Goal: Task Accomplishment & Management: Use online tool/utility

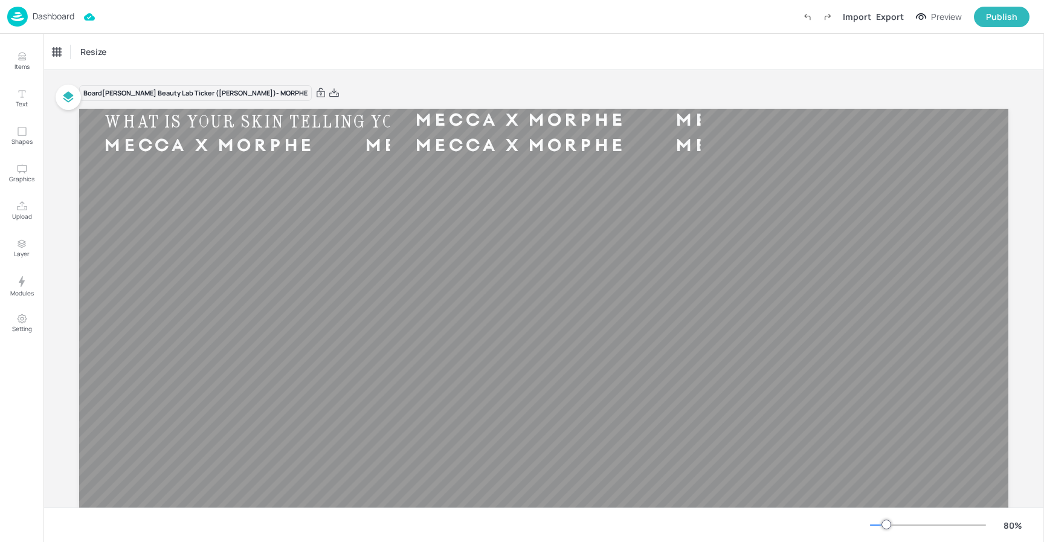
click at [44, 12] on p "Dashboard" at bounding box center [54, 16] width 42 height 8
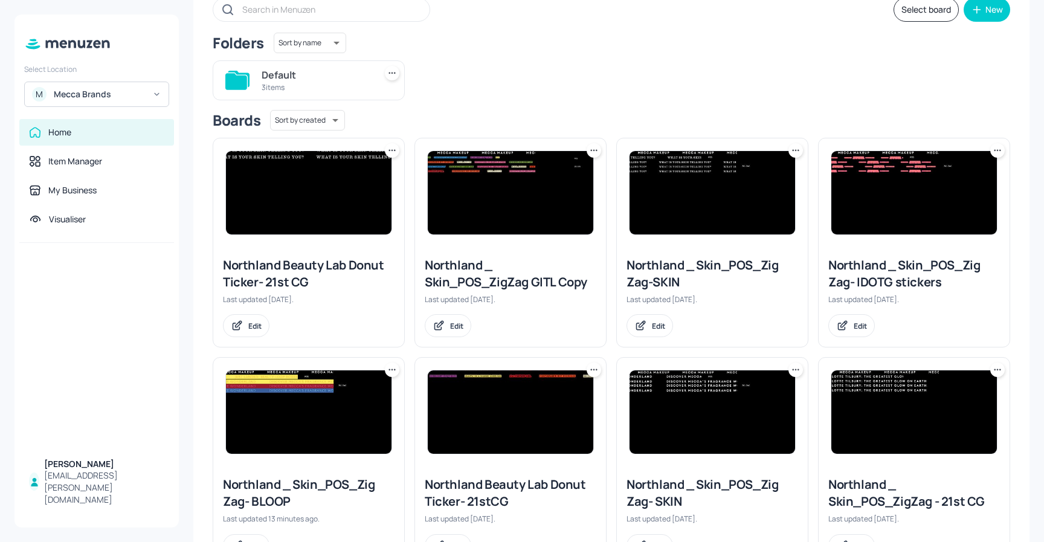
scroll to position [80, 0]
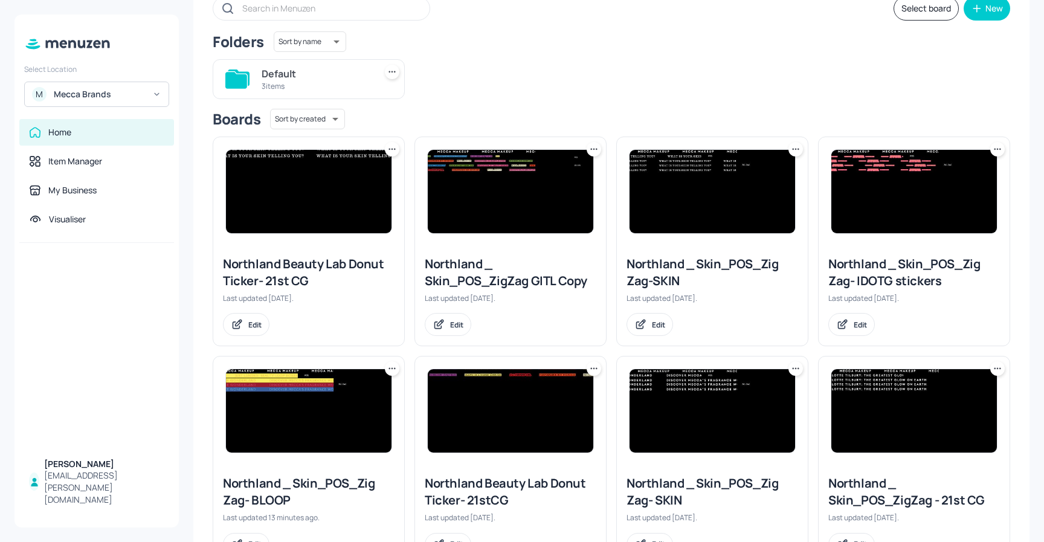
click at [309, 383] on img at bounding box center [309, 410] width 166 height 83
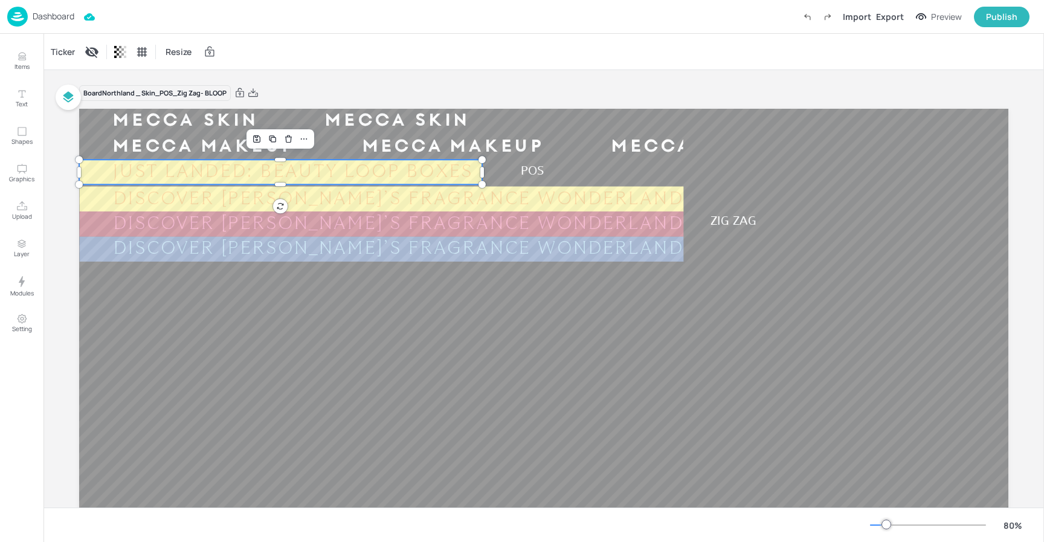
click at [377, 177] on div "JUST LANDED: BEAUTY LOOP BOXES" at bounding box center [293, 172] width 428 height 23
drag, startPoint x: 63, startPoint y: 51, endPoint x: 75, endPoint y: 57, distance: 13.5
click at [63, 51] on div "Ticker" at bounding box center [62, 51] width 29 height 19
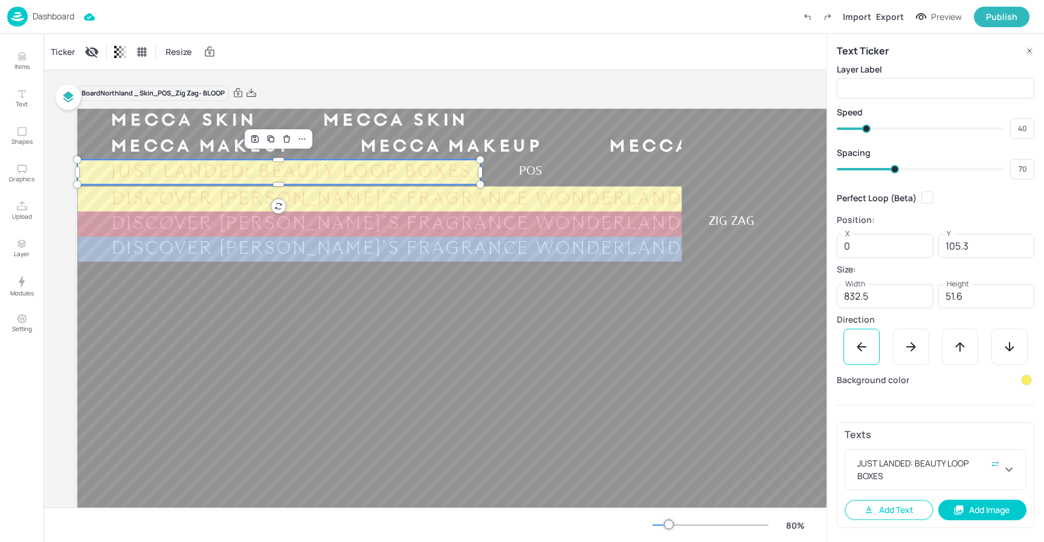
click at [1027, 381] on div at bounding box center [1026, 380] width 11 height 11
click at [1015, 416] on icon at bounding box center [1018, 416] width 6 height 6
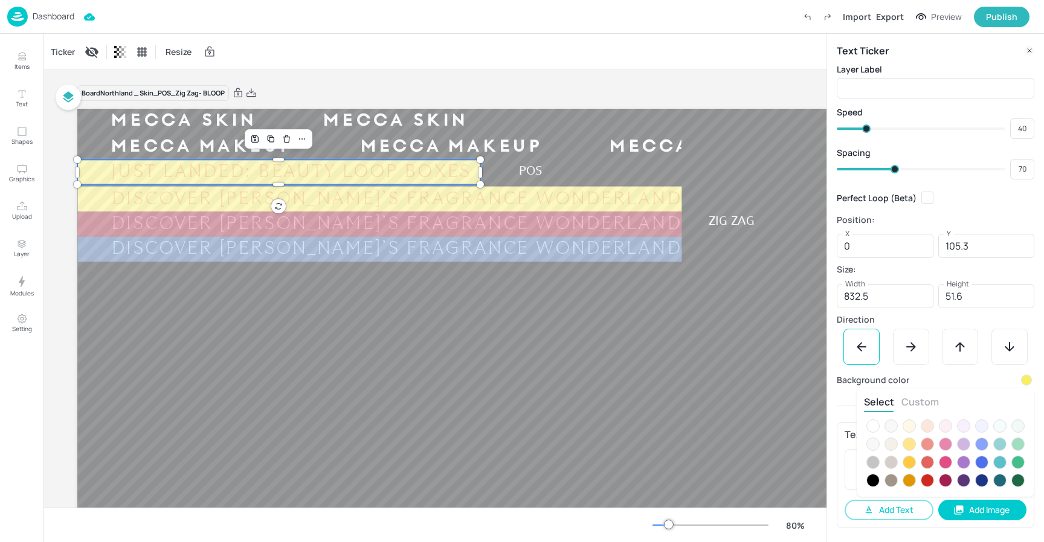
click at [924, 403] on button "Custom" at bounding box center [920, 401] width 37 height 13
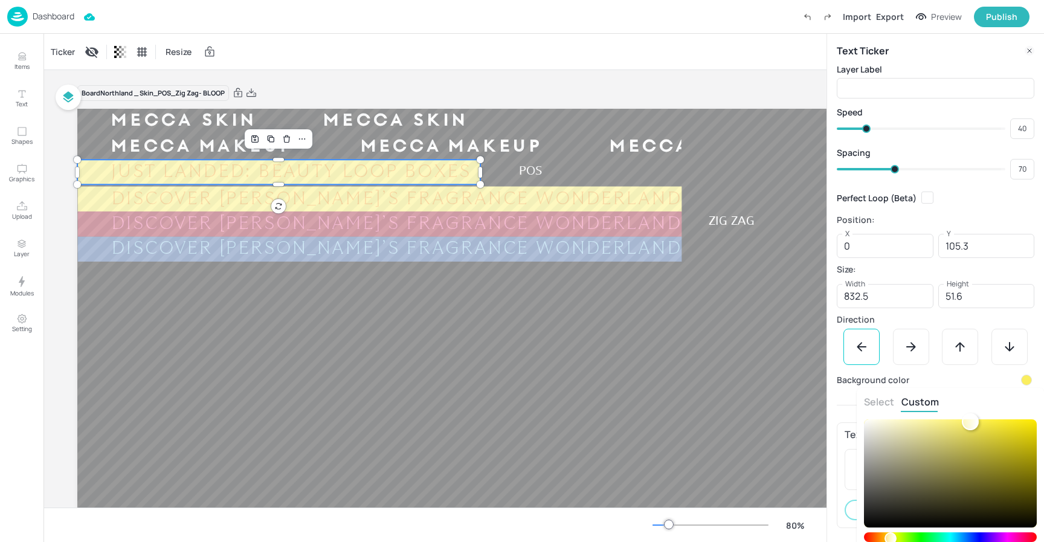
type input "#bbb250ff"
click at [963, 448] on div at bounding box center [950, 473] width 173 height 108
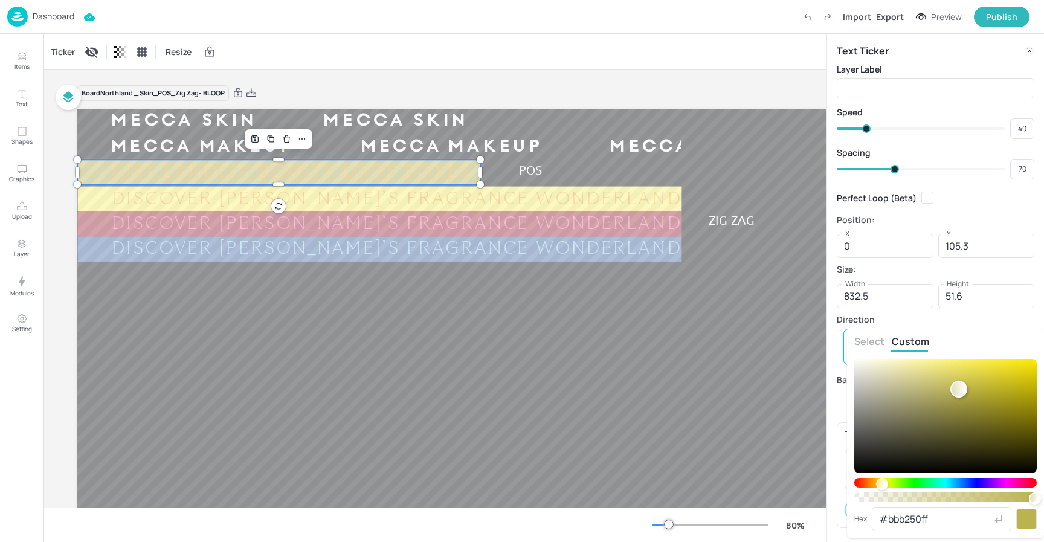
click at [853, 519] on div "Select Custom Hex #bbb250ff ​" at bounding box center [945, 433] width 197 height 211
paste input "f7a620"
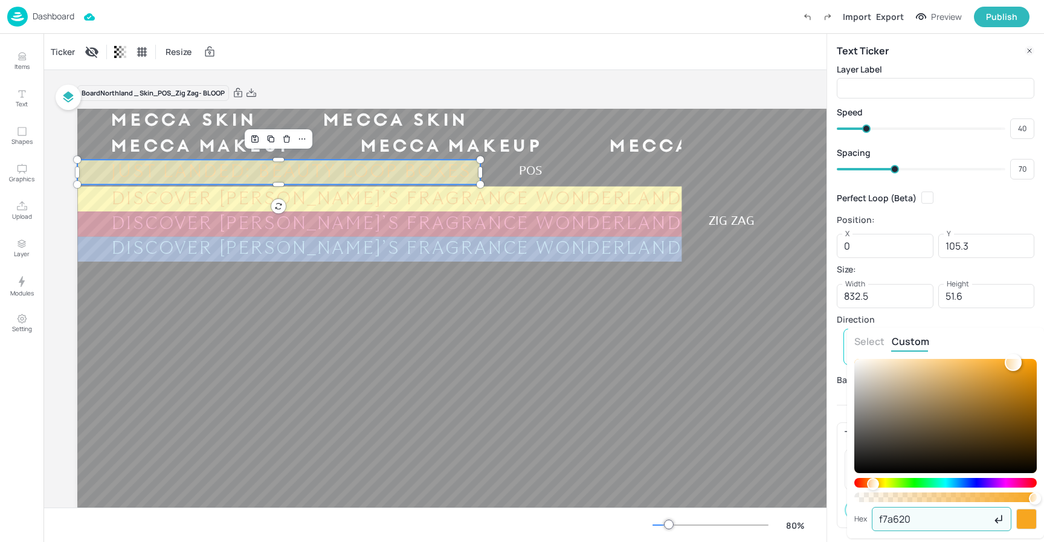
type input "f7a620"
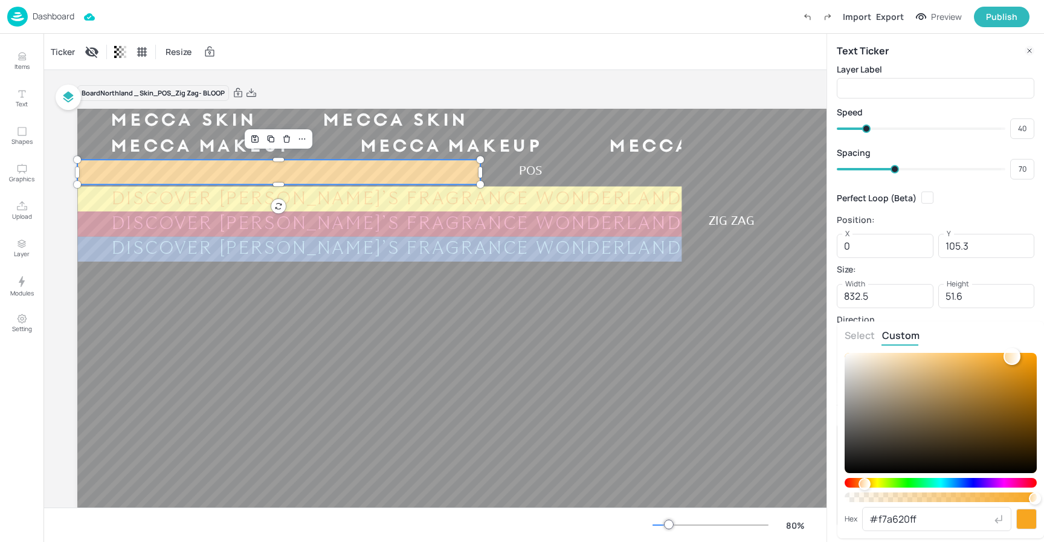
click at [586, 360] on div at bounding box center [522, 271] width 1044 height 542
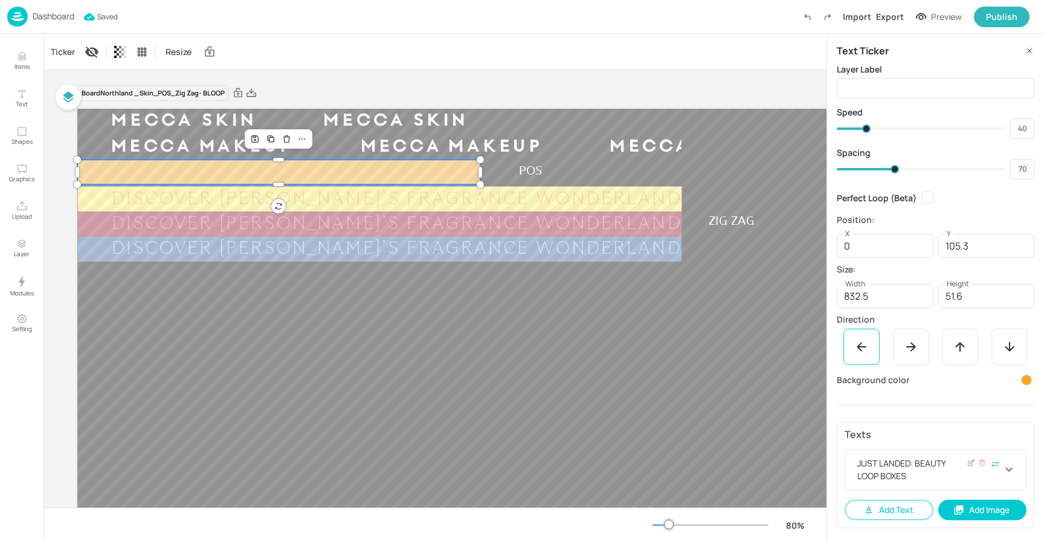
click at [1009, 471] on icon at bounding box center [1009, 469] width 15 height 15
click at [1006, 504] on div at bounding box center [1008, 504] width 11 height 11
click at [948, 517] on div at bounding box center [945, 516] width 13 height 13
click at [1007, 504] on div at bounding box center [1008, 504] width 11 height 11
click at [1014, 518] on div at bounding box center [1018, 516] width 13 height 13
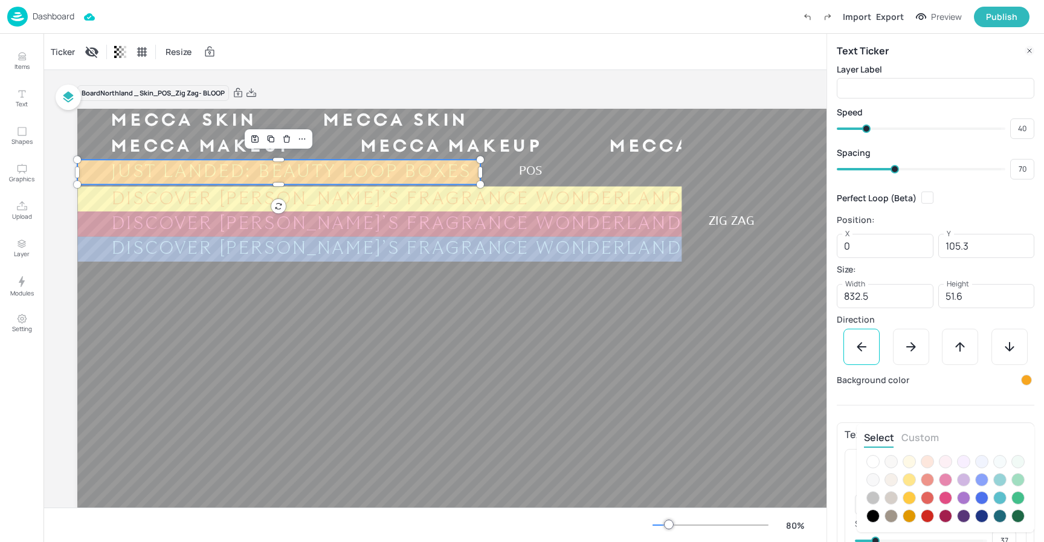
click at [915, 432] on button "Custom" at bounding box center [920, 437] width 37 height 13
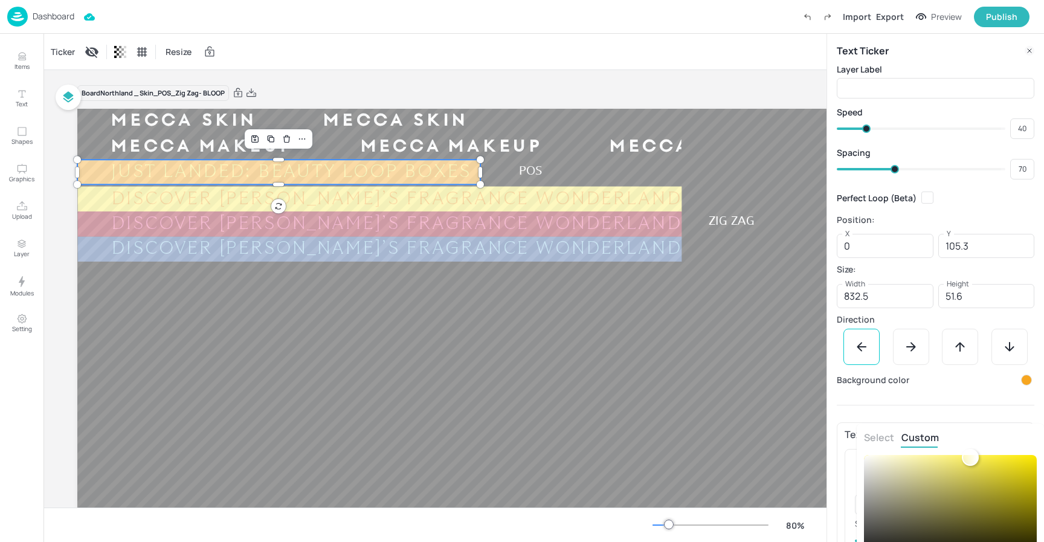
type input "#9a944dff"
click at [951, 498] on div at bounding box center [950, 509] width 173 height 108
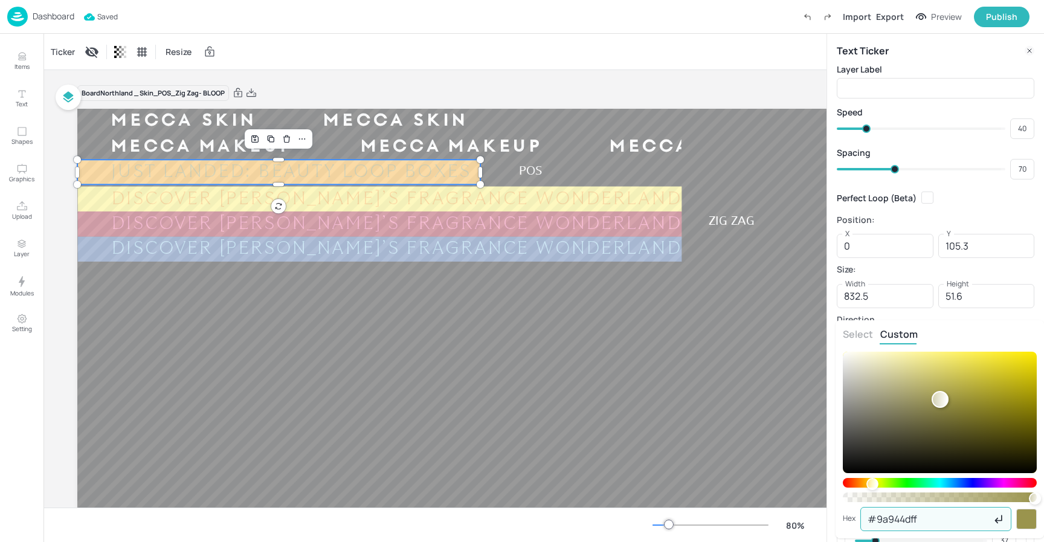
click at [833, 513] on div "Select Custom Hex #9a944dff ​" at bounding box center [522, 271] width 1044 height 542
paste input "faee60"
type input "faee60"
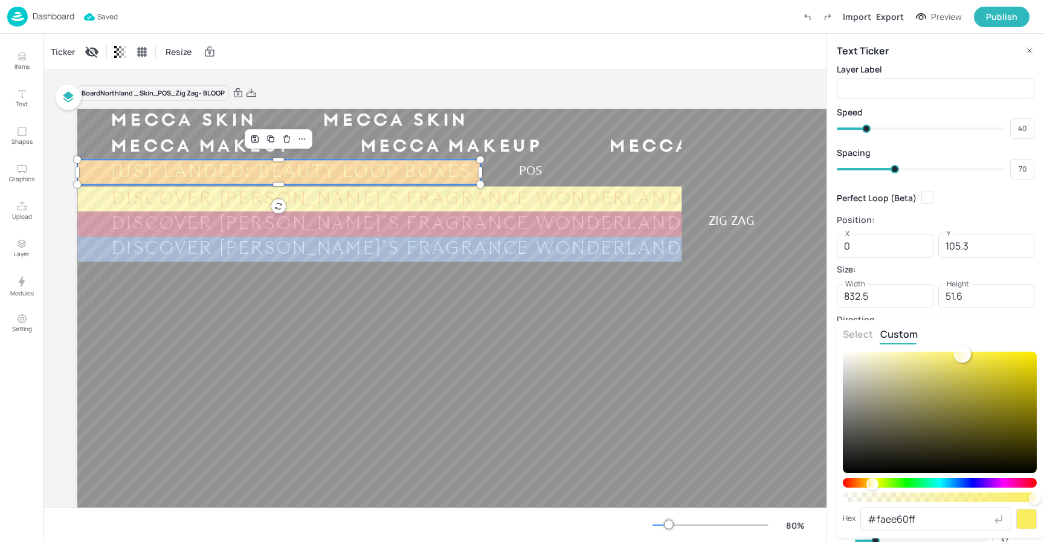
click at [719, 406] on div at bounding box center [522, 271] width 1044 height 542
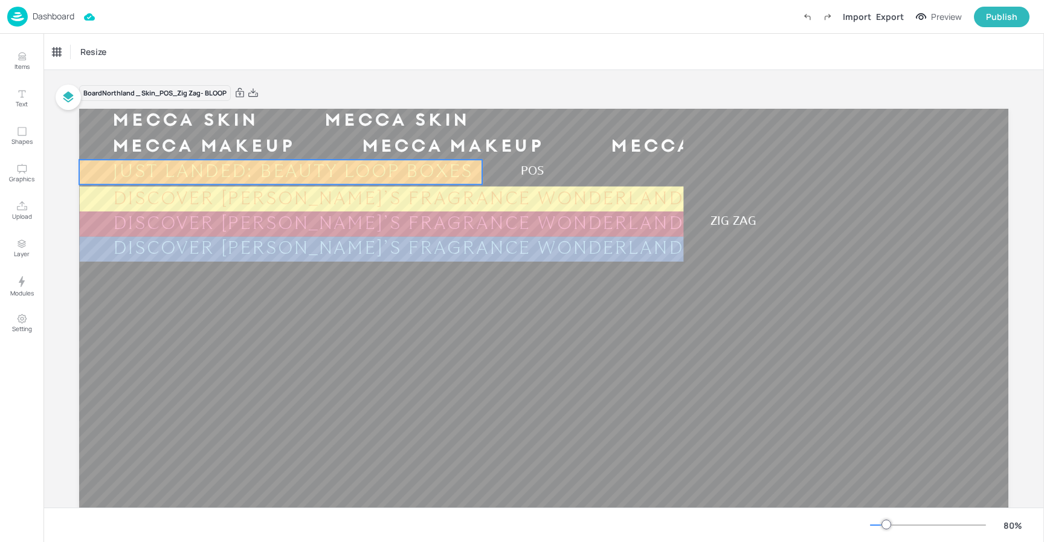
click at [507, 169] on div "JUST LANDED: BEAUTY LOOP BOXES" at bounding box center [721, 172] width 428 height 23
click at [393, 55] on div "Ticker Resize" at bounding box center [544, 52] width 1001 height 36
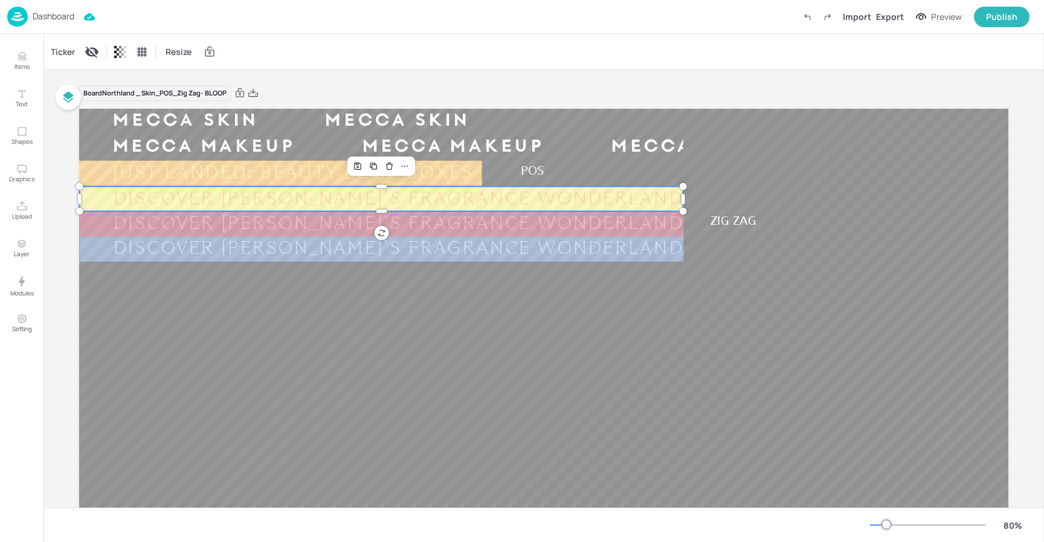
click at [718, 196] on div "DISCOVER [PERSON_NAME]’S FRAGRANCE WONDERLAND" at bounding box center [1037, 199] width 639 height 21
click at [718, 197] on div "DISCOVER [PERSON_NAME]’S FRAGRANCE WONDERLAND" at bounding box center [1037, 199] width 639 height 21
click at [559, 70] on div "Board Northland _ Skin_POS_Zig Zag- BLOOP MECCA SKIN MECCA SKIN MECCA SKIN MECC…" at bounding box center [544, 366] width 930 height 592
click at [370, 56] on div "Ticker Resize" at bounding box center [544, 52] width 1001 height 36
click at [718, 198] on div "DISCOVER [PERSON_NAME]’S FRAGRANCE WONDERLAND" at bounding box center [1037, 199] width 639 height 21
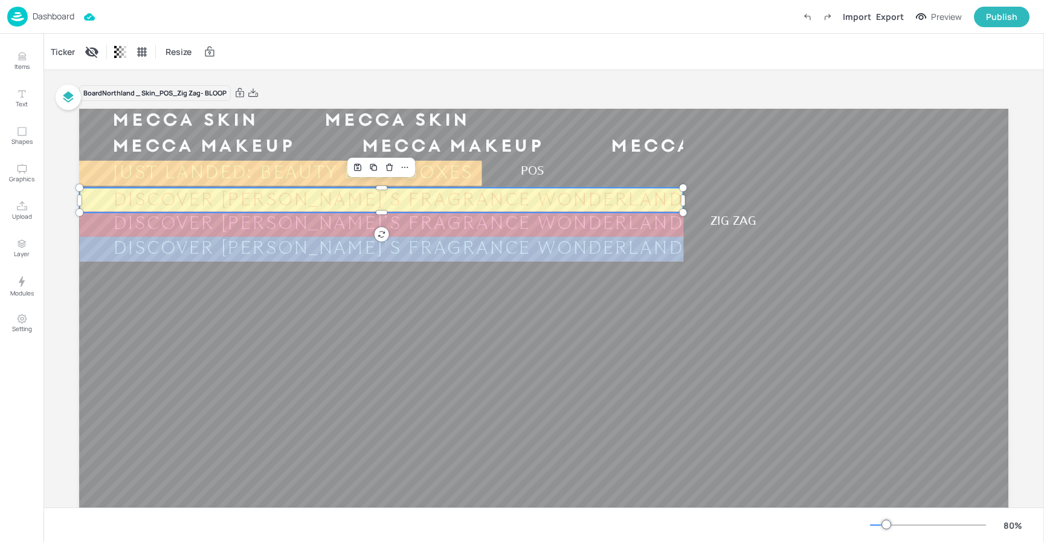
click at [718, 198] on div "DISCOVER [PERSON_NAME]’S FRAGRANCE WONDERLAND" at bounding box center [1037, 200] width 639 height 21
click at [718, 201] on div "DISCOVER [PERSON_NAME]’S FRAGRANCE WONDERLAND" at bounding box center [1037, 199] width 639 height 21
click at [63, 49] on div "Ticker" at bounding box center [62, 51] width 29 height 19
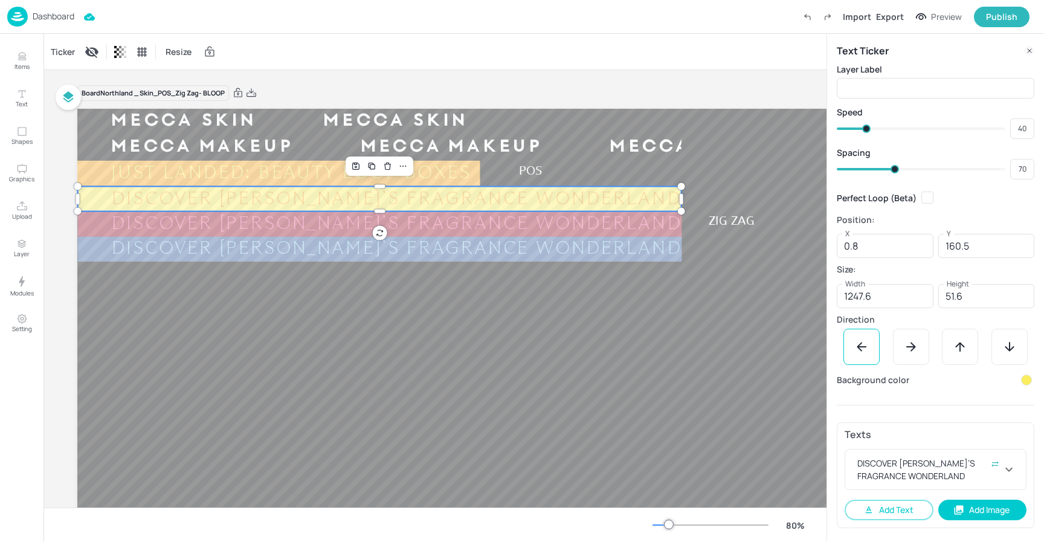
click at [1027, 381] on div at bounding box center [1026, 380] width 11 height 11
click at [1019, 415] on icon at bounding box center [1018, 416] width 6 height 6
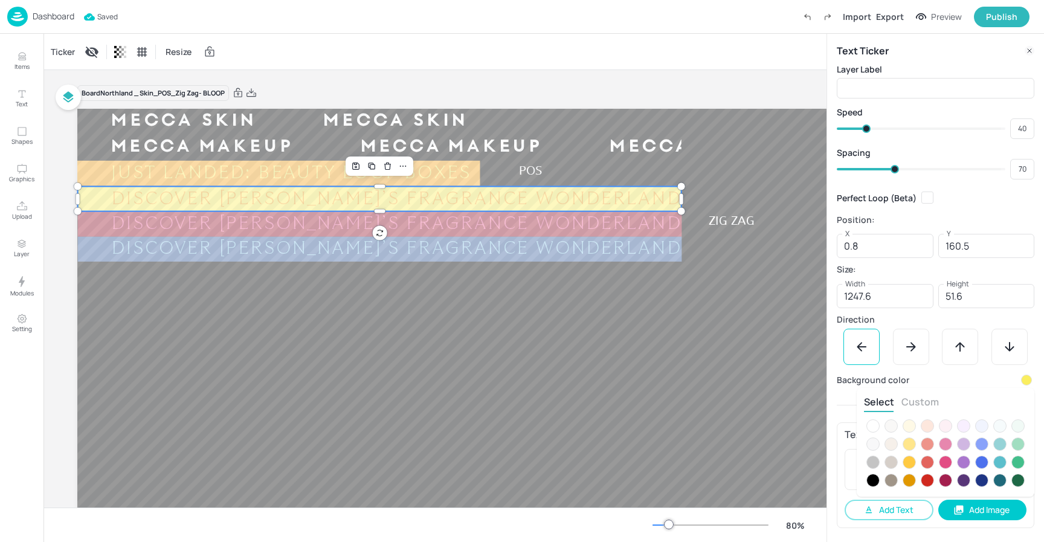
click at [919, 400] on button "Custom" at bounding box center [920, 401] width 37 height 13
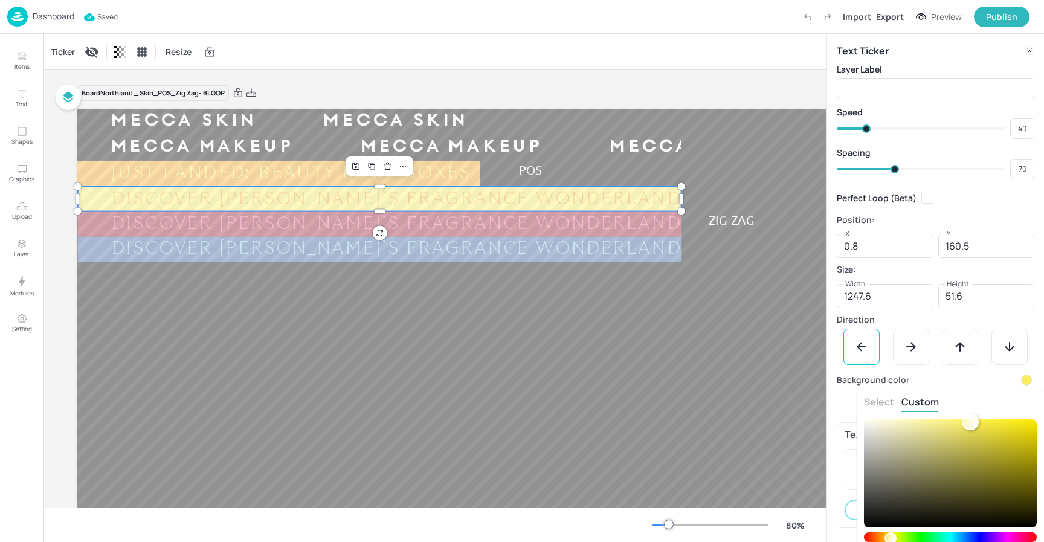
type input "#9f9950ff"
click at [951, 460] on div at bounding box center [950, 473] width 173 height 108
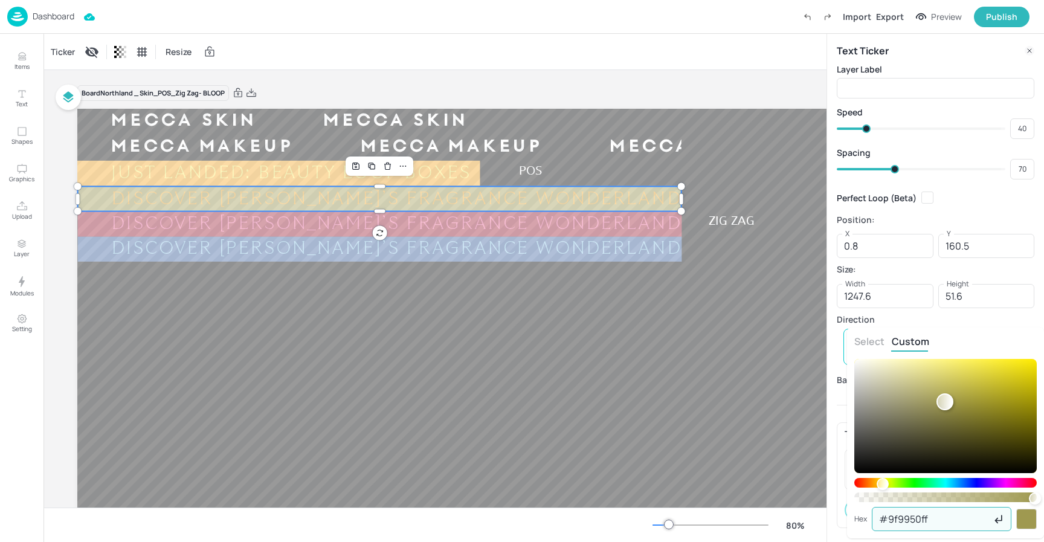
drag, startPoint x: 915, startPoint y: 519, endPoint x: 873, endPoint y: 517, distance: 42.3
click at [873, 517] on input "#9f9950ff" at bounding box center [932, 519] width 120 height 24
paste input "e94859"
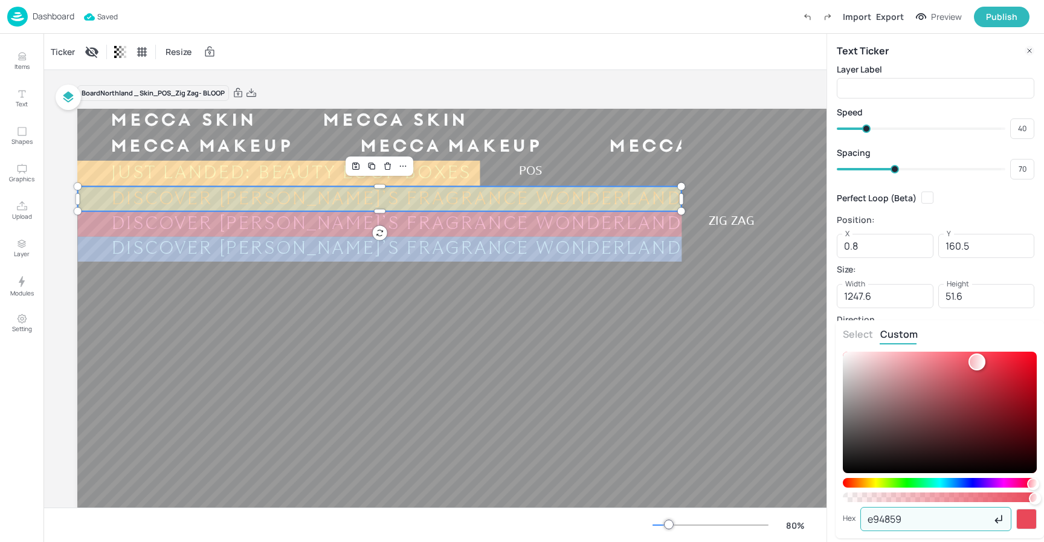
type input "e94859"
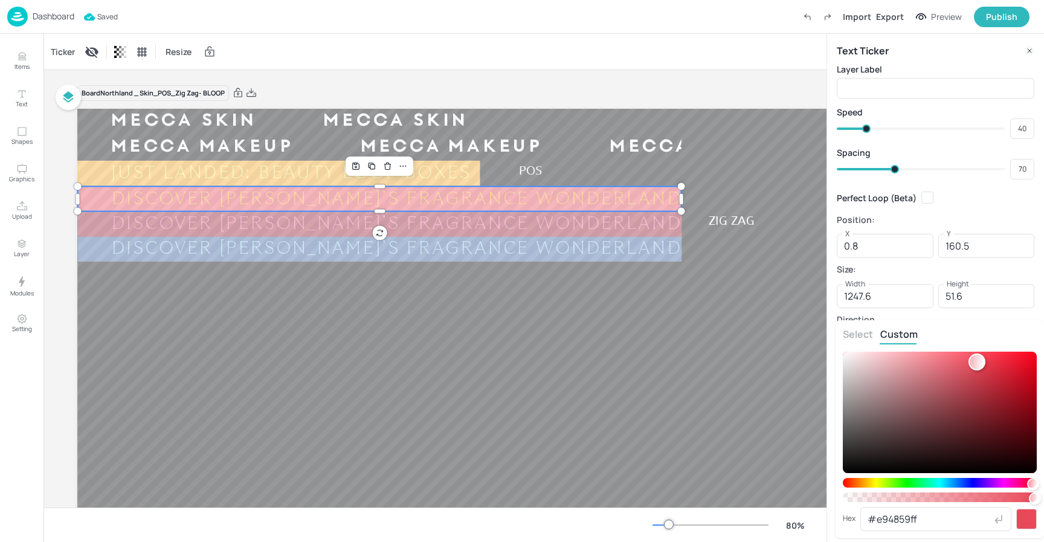
click at [684, 377] on div at bounding box center [522, 271] width 1044 height 542
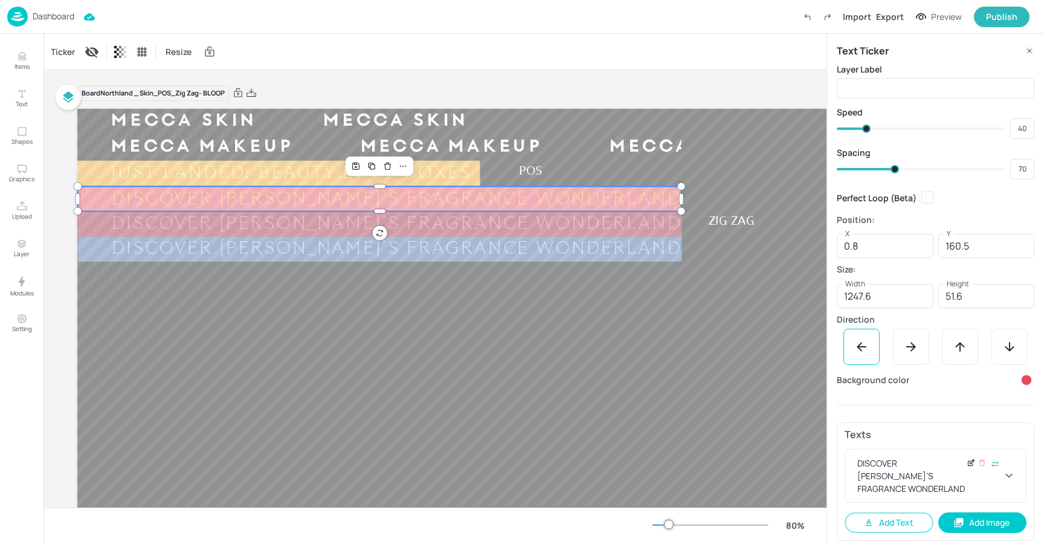
click at [974, 464] on icon at bounding box center [971, 463] width 9 height 8
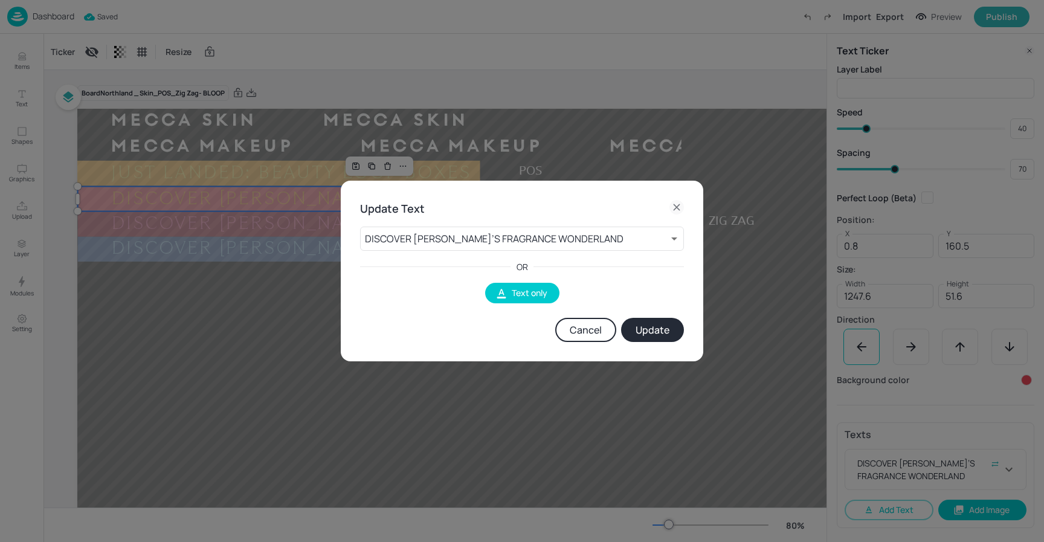
click at [583, 322] on button "Cancel" at bounding box center [585, 330] width 61 height 24
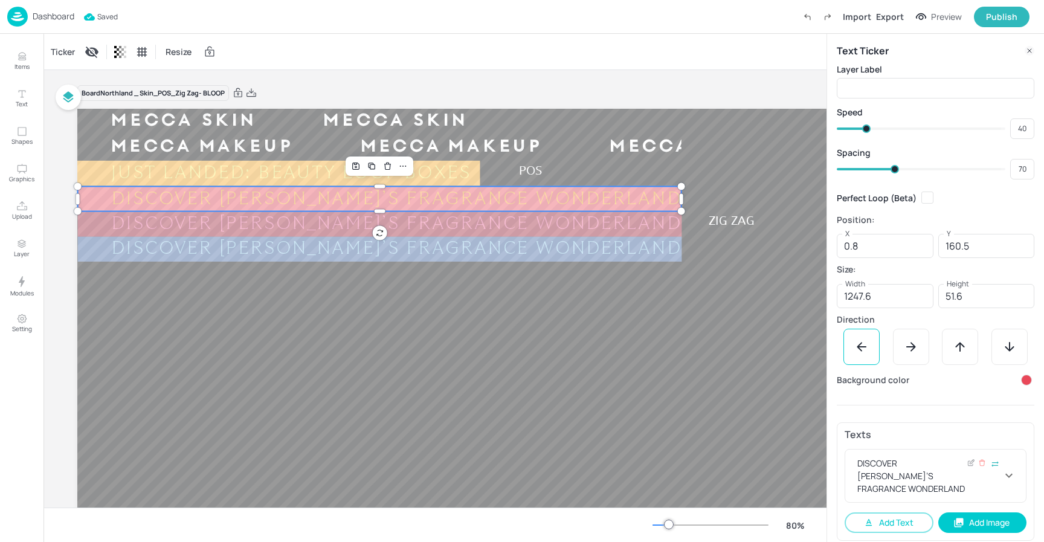
click at [1014, 470] on icon at bounding box center [1009, 475] width 15 height 15
click at [1006, 522] on div at bounding box center [1008, 517] width 11 height 11
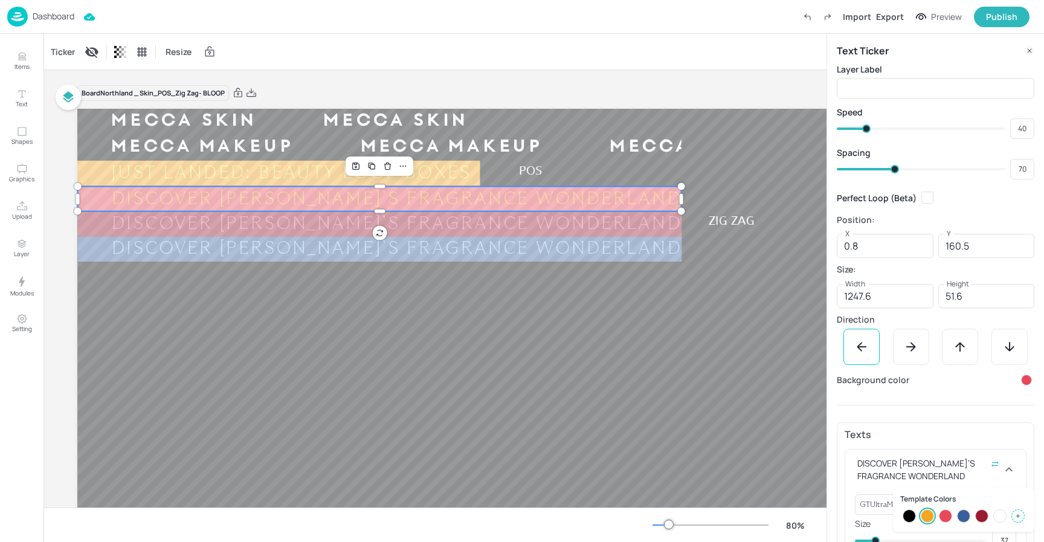
click at [1019, 519] on div at bounding box center [1018, 516] width 13 height 13
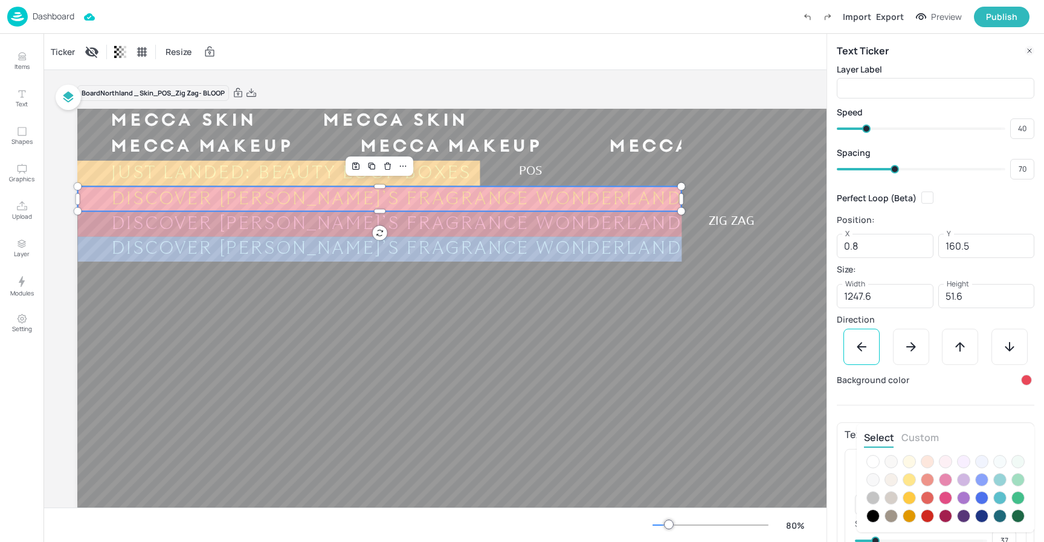
click at [914, 436] on button "Custom" at bounding box center [920, 437] width 37 height 13
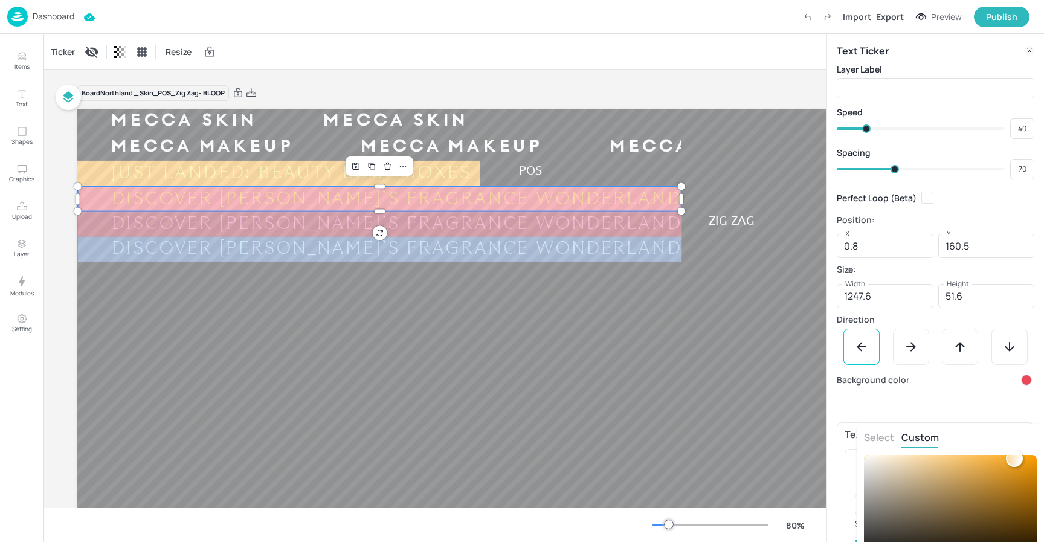
type input "#a2875aff"
click at [941, 494] on div at bounding box center [950, 509] width 173 height 108
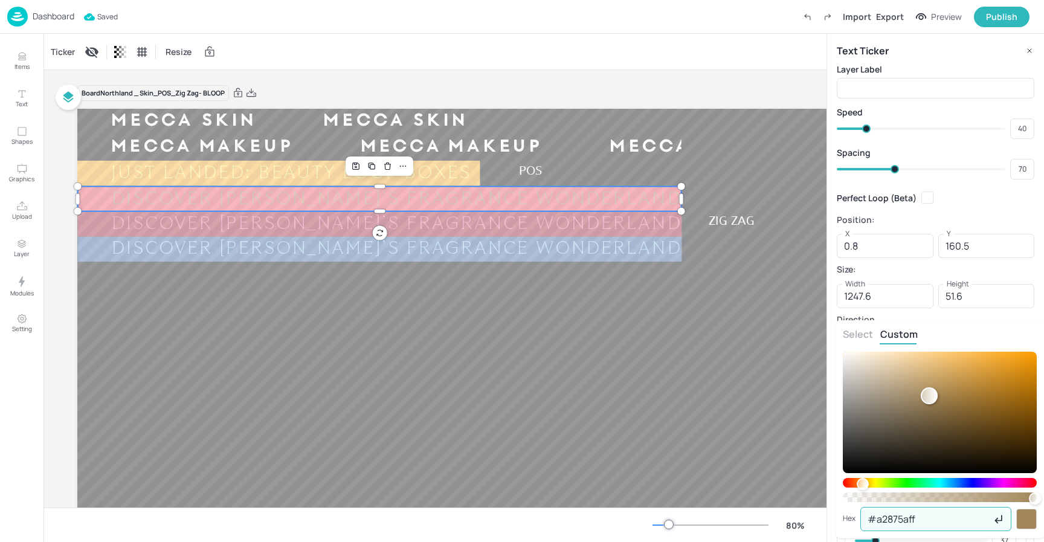
drag, startPoint x: 935, startPoint y: 519, endPoint x: 864, endPoint y: 516, distance: 70.8
click at [865, 516] on input "#a2875aff" at bounding box center [927, 519] width 132 height 24
paste input "f2e2b"
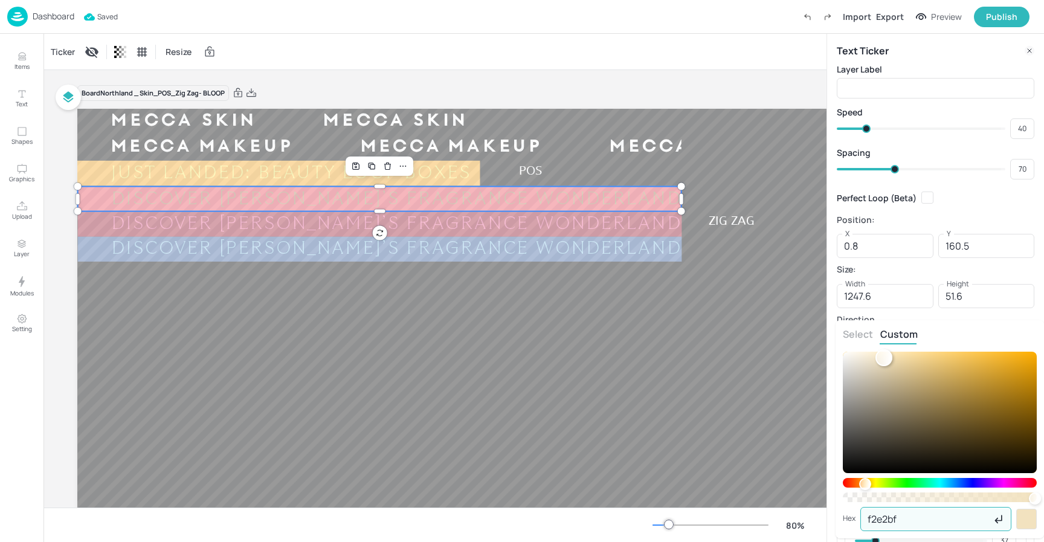
type input "f2e2bf"
click at [586, 417] on div at bounding box center [522, 271] width 1044 height 542
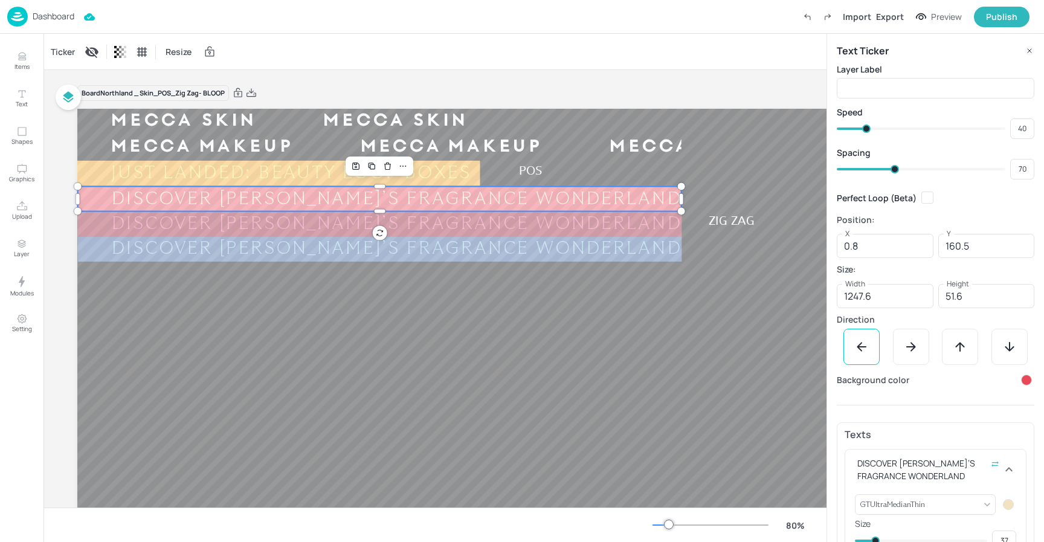
click at [719, 87] on div "Board Northland _ Skin_POS_Zig Zag- BLOOP" at bounding box center [542, 93] width 930 height 17
click at [501, 32] on div "Dashboard Import Export Preview Publish" at bounding box center [518, 16] width 1023 height 33
click at [491, 450] on div at bounding box center [542, 370] width 930 height 523
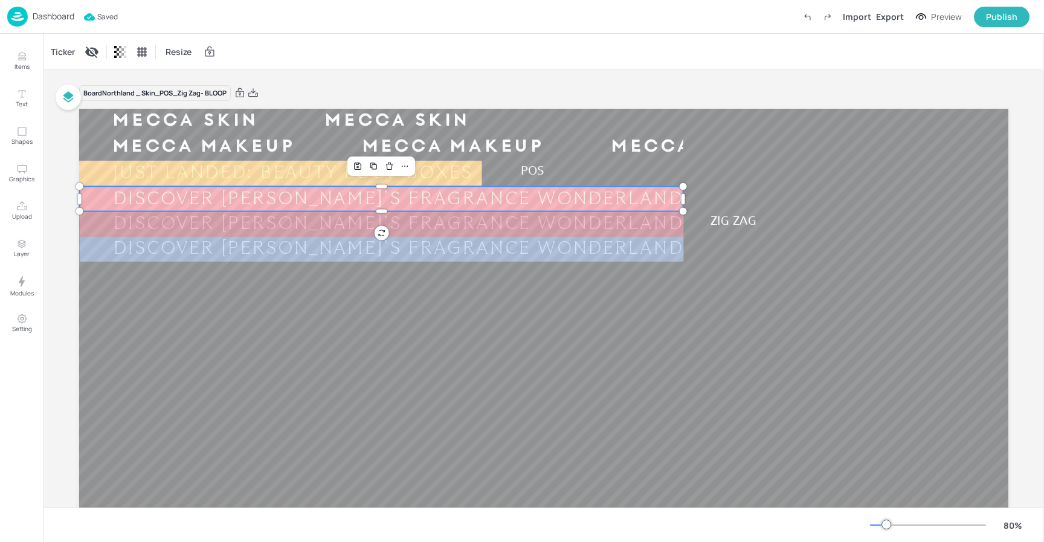
click at [280, 200] on div "DISCOVER [PERSON_NAME]’S FRAGRANCE WONDERLAND" at bounding box center [399, 199] width 639 height 21
click at [62, 51] on div "Ticker" at bounding box center [62, 51] width 29 height 19
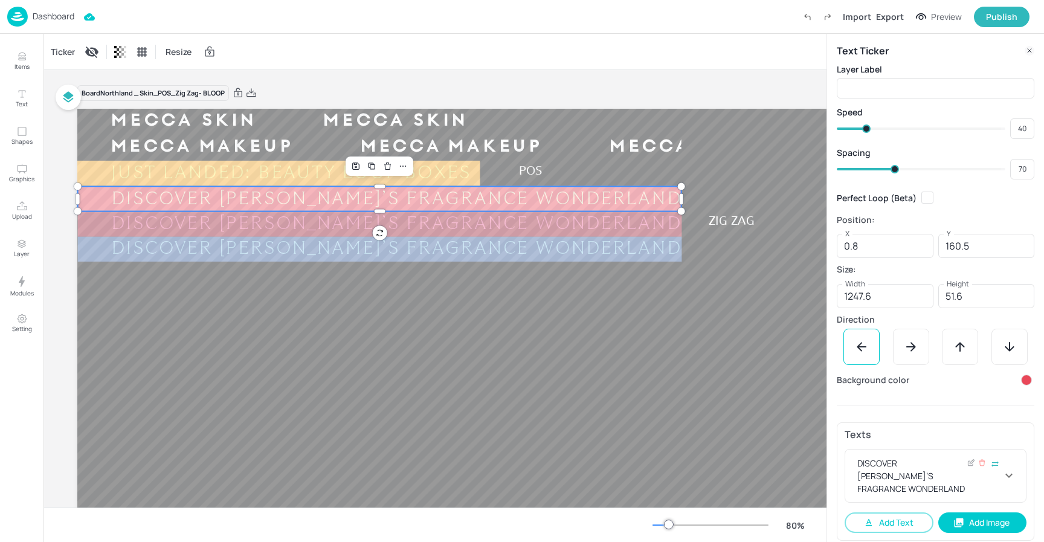
click at [1014, 472] on icon at bounding box center [1009, 475] width 15 height 15
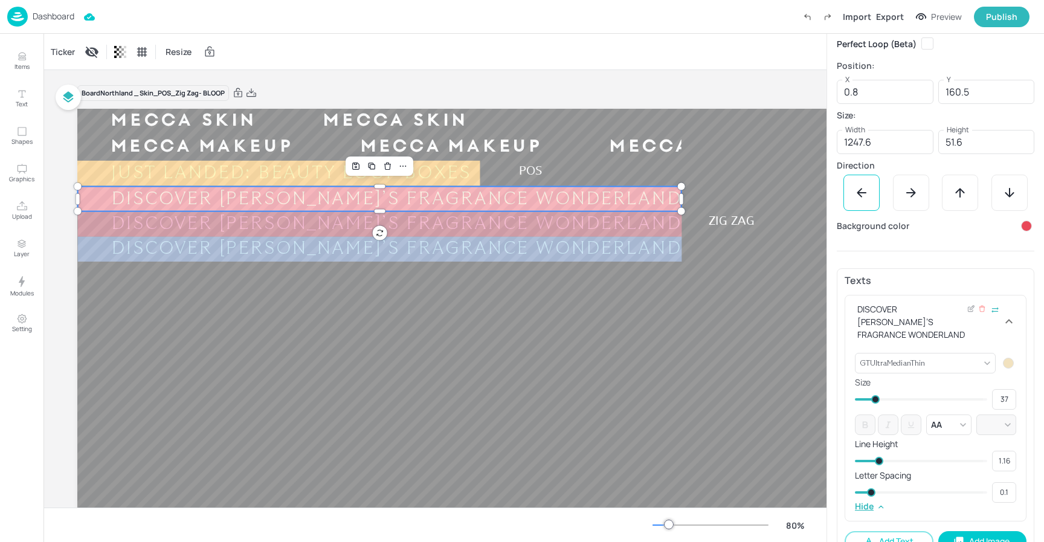
scroll to position [155, 0]
type input "0.11"
type input "0.09"
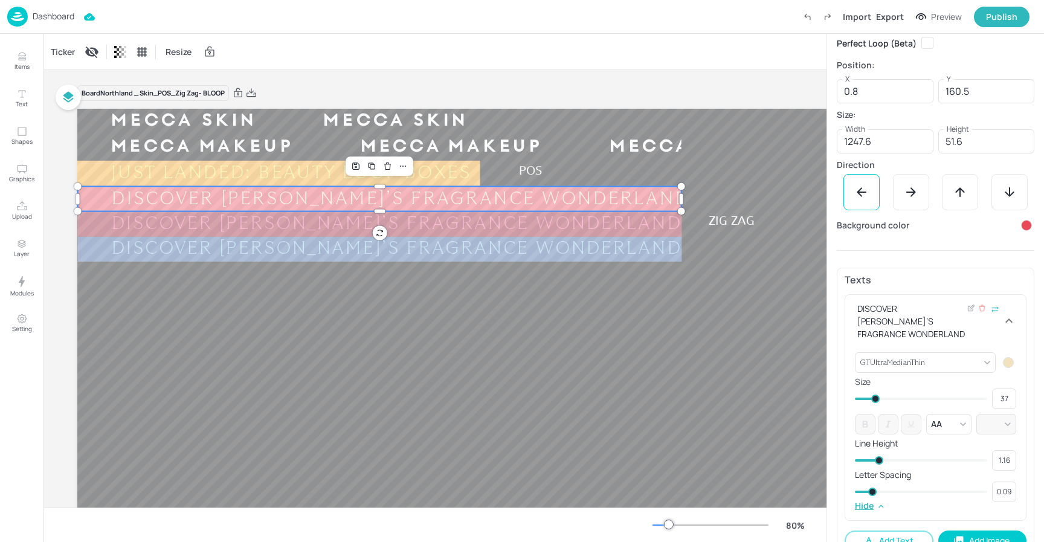
type input "0.08"
type input "0.07"
type input "0.06"
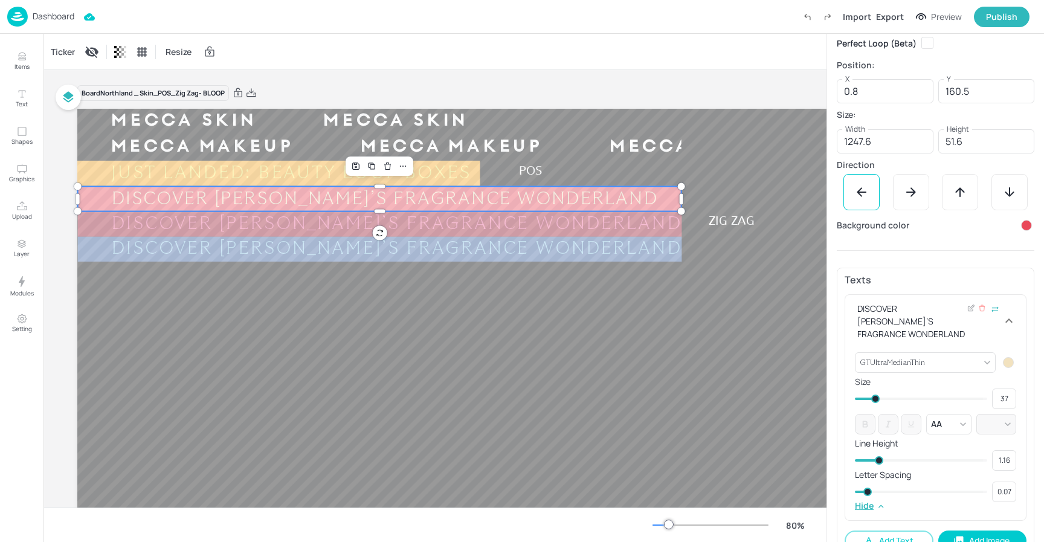
type input "0.06"
type input "0.05"
type input "0.04"
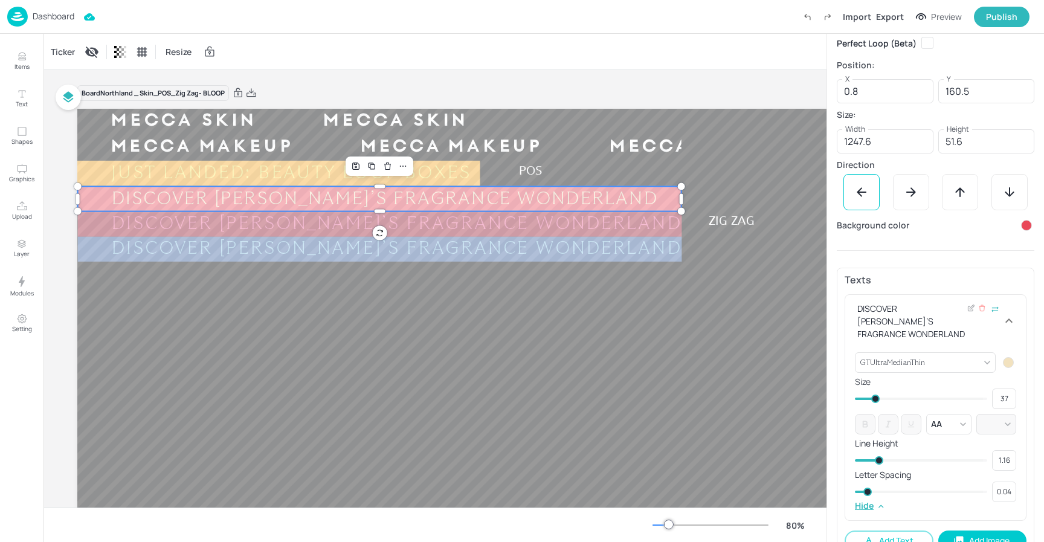
type input "0.03"
type input "0.01"
type input "0.1"
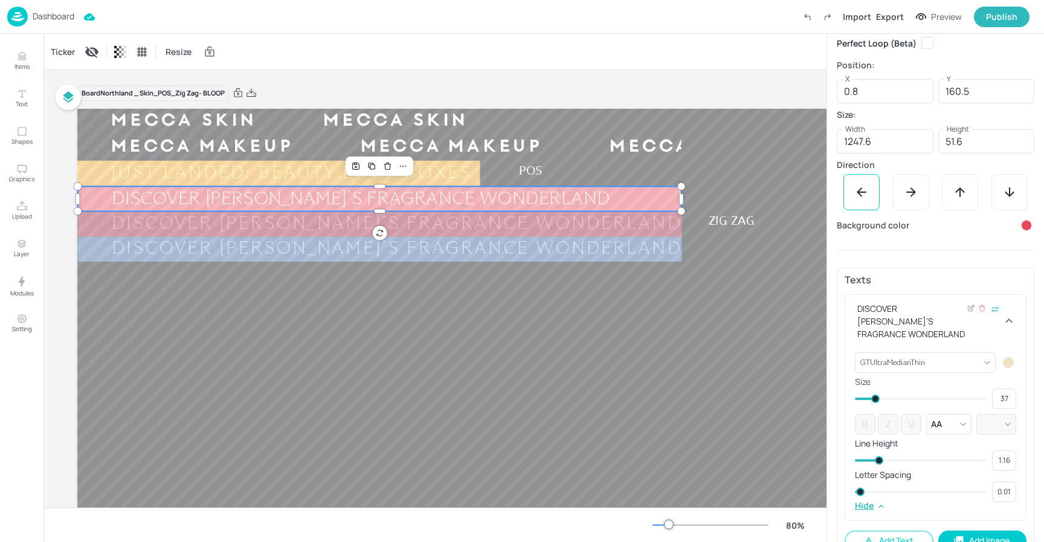
type input "0.1"
drag, startPoint x: 873, startPoint y: 493, endPoint x: 849, endPoint y: 493, distance: 24.2
click at [848, 493] on div "GTUltraMedianThin {"font":"GTUltraMedianThin","group":"template"} ​ Size 37 ​ A…" at bounding box center [936, 434] width 181 height 173
type input "0.12"
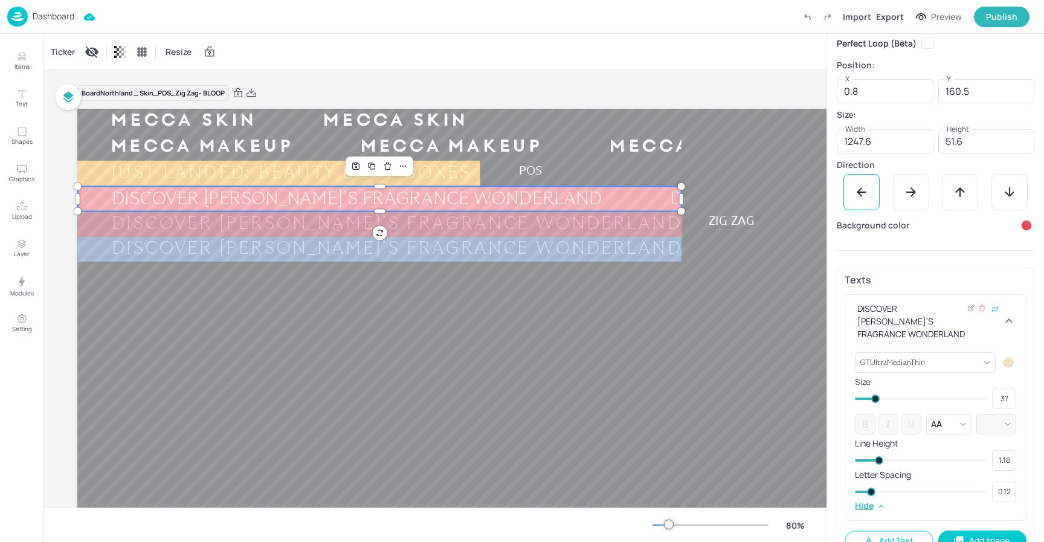
type input "0.09"
type input "0.11"
type input "0.08"
type input "0.09"
type input "0.07"
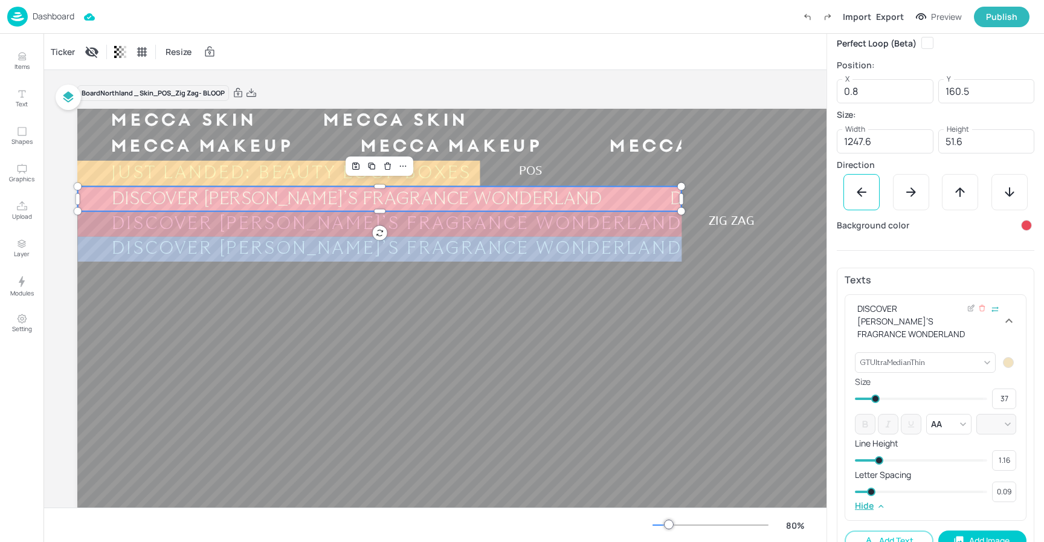
type input "0.08"
type input "0.06"
type input "0.05"
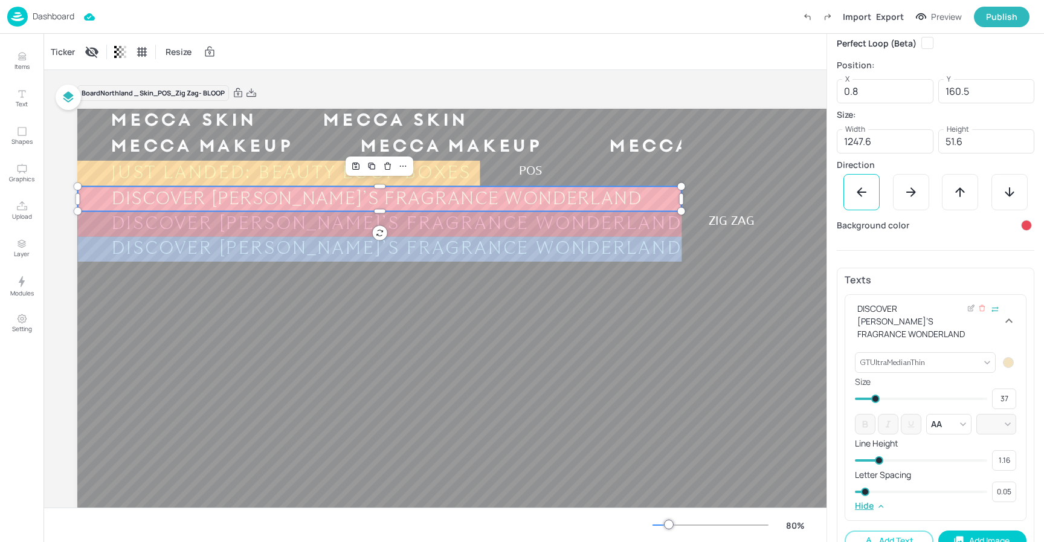
type input "0.04"
type input "0.03"
type input "0.02"
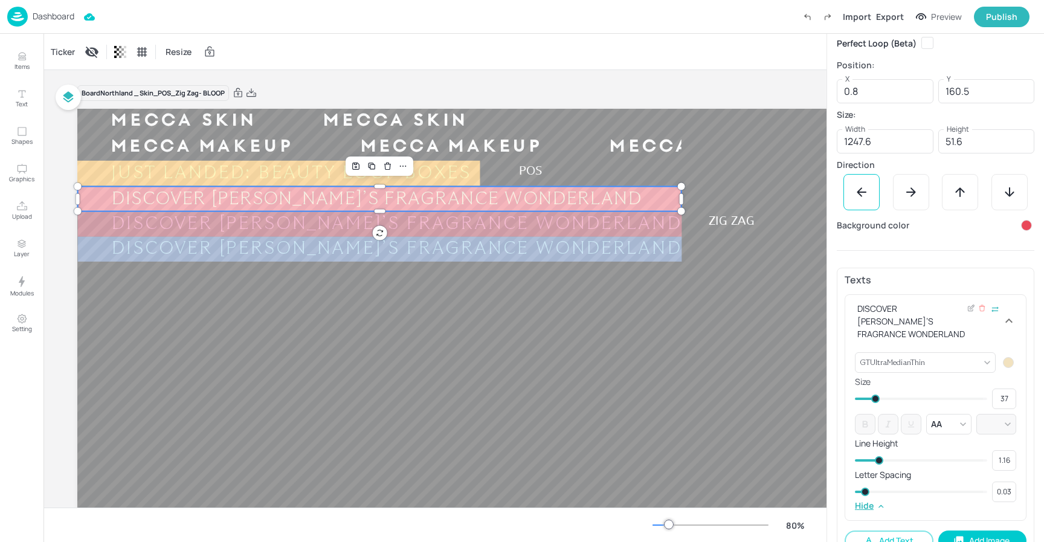
type input "0.02"
type input "0.01"
type input "0.1"
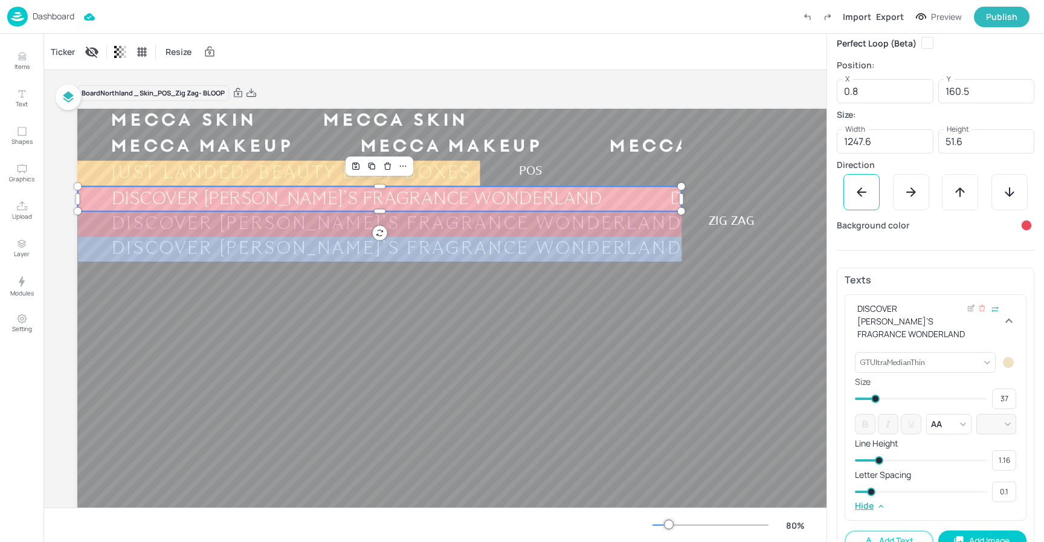
type input "0.02"
type input "0.05"
type input "0.04"
type input "0.06"
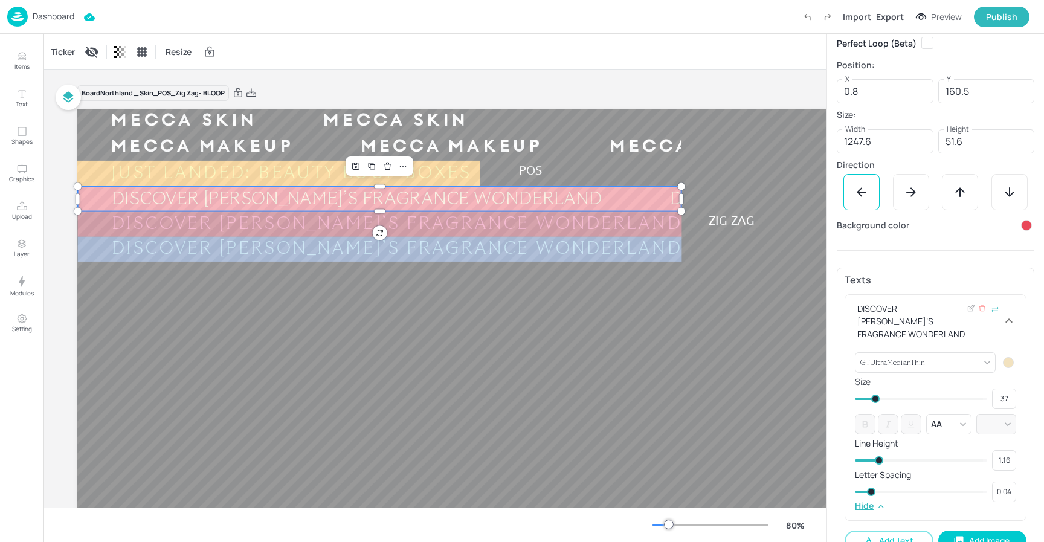
type input "0.05"
type input "0.07"
type input "0.08"
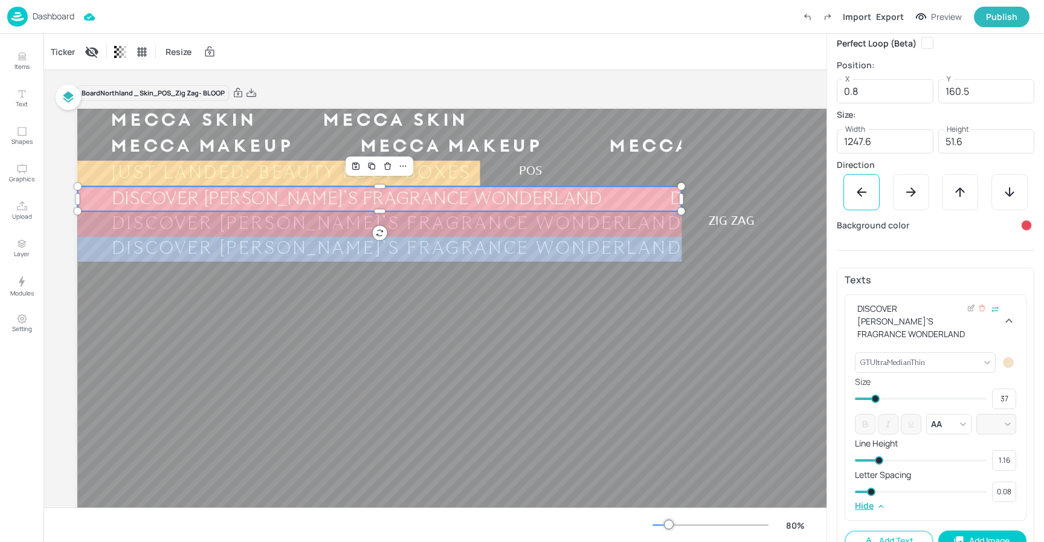
type input "0.09"
type input "0.1"
type input "0.12"
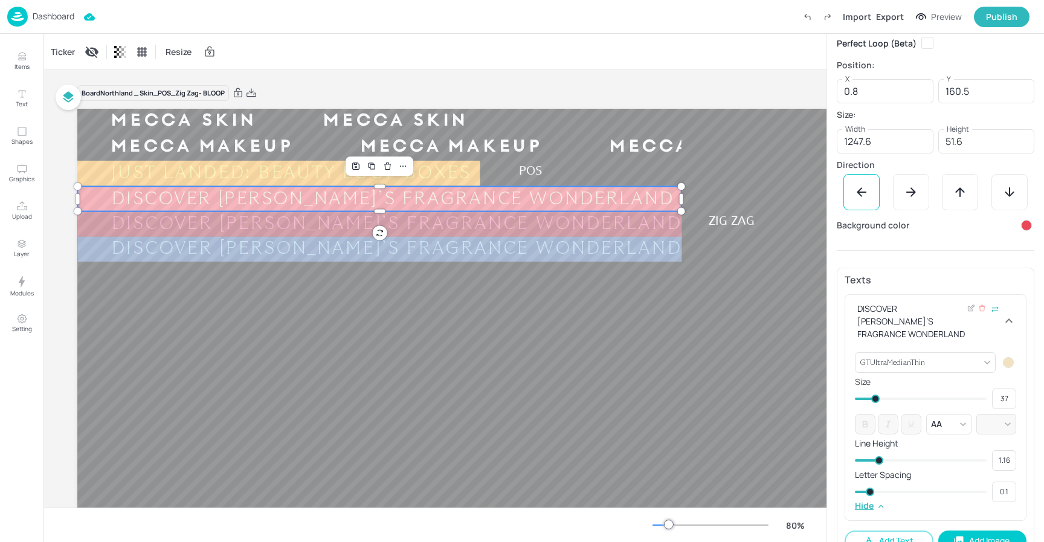
type input "0.11"
type input "0.14"
type input "0.12"
type input "0.17"
type input "0.14"
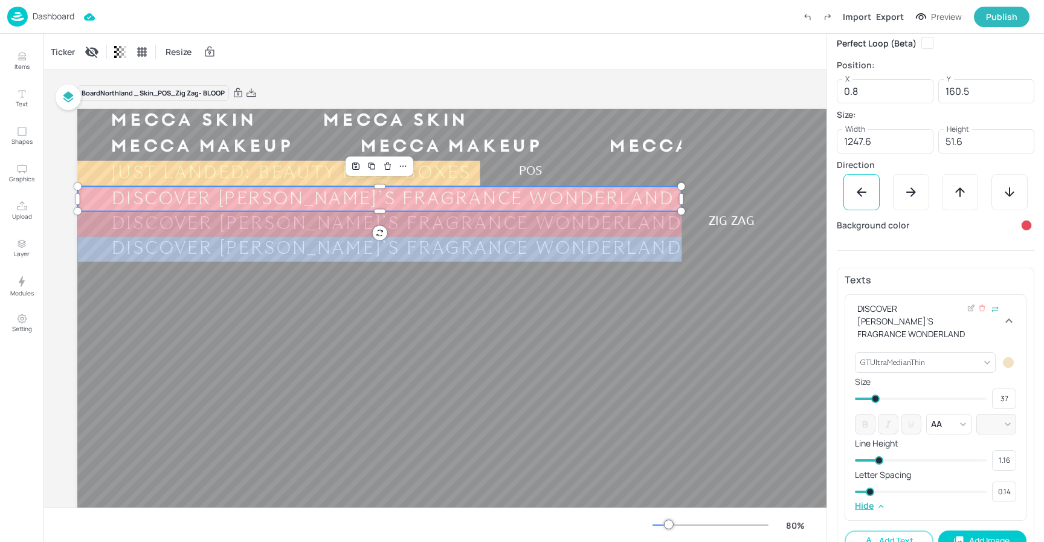
type input "0.18"
type input "0.17"
type input "0.19"
type input "0.2"
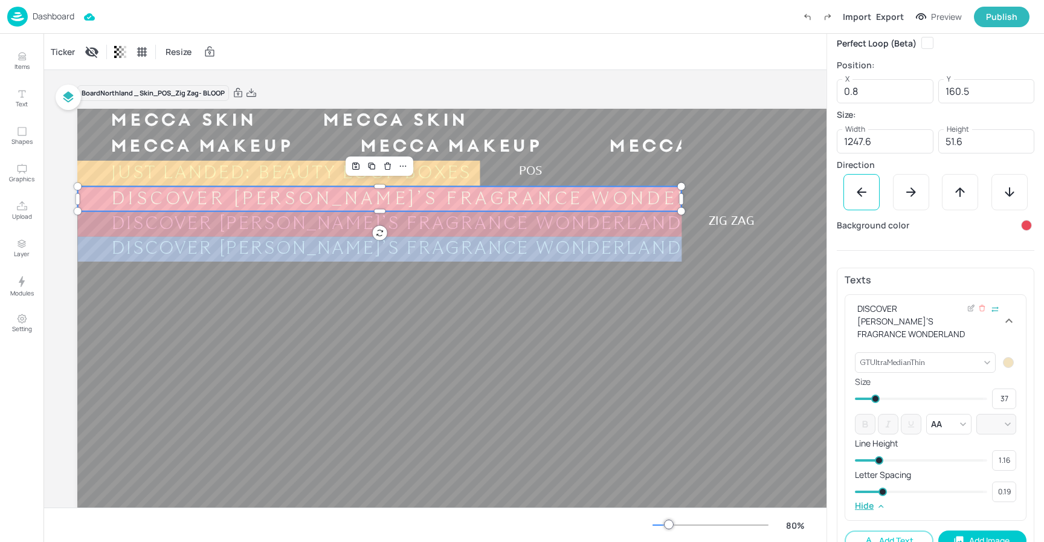
type input "0.2"
type input "0.21"
type input "0.23"
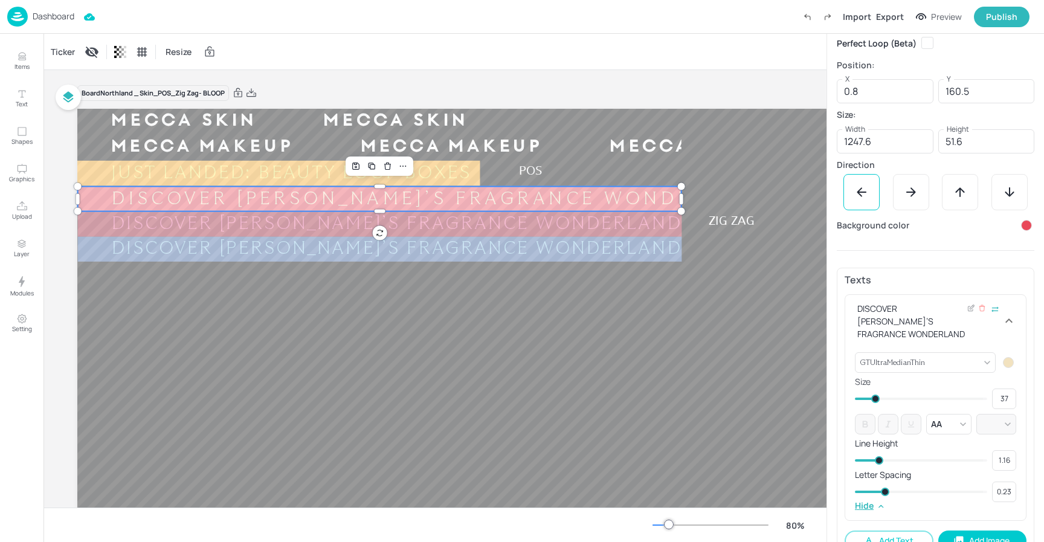
type input "0.24"
type input "0.23"
type input "0.18"
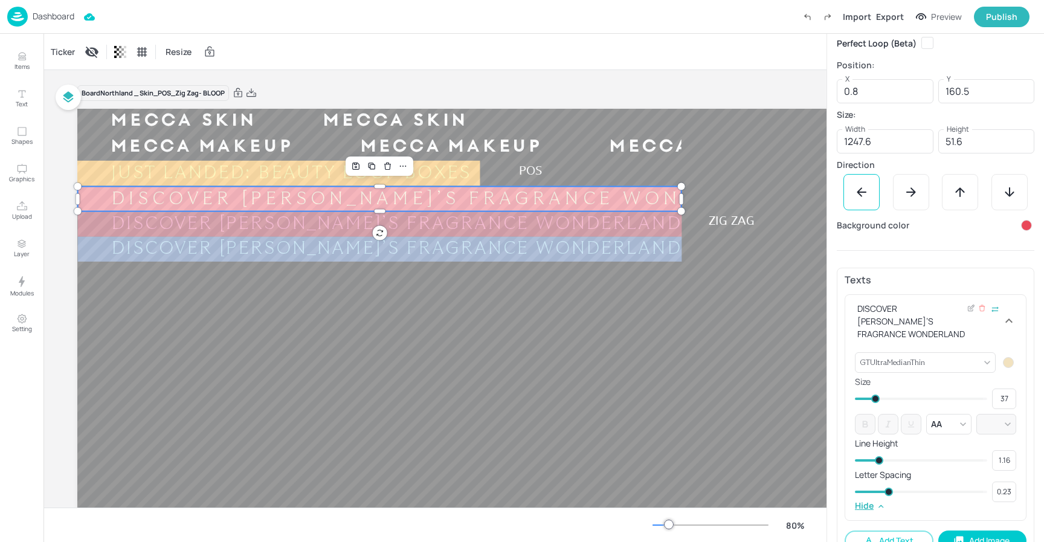
type input "0.2"
type input "0.13"
type input "0.18"
type input "0.11"
type input "0.13"
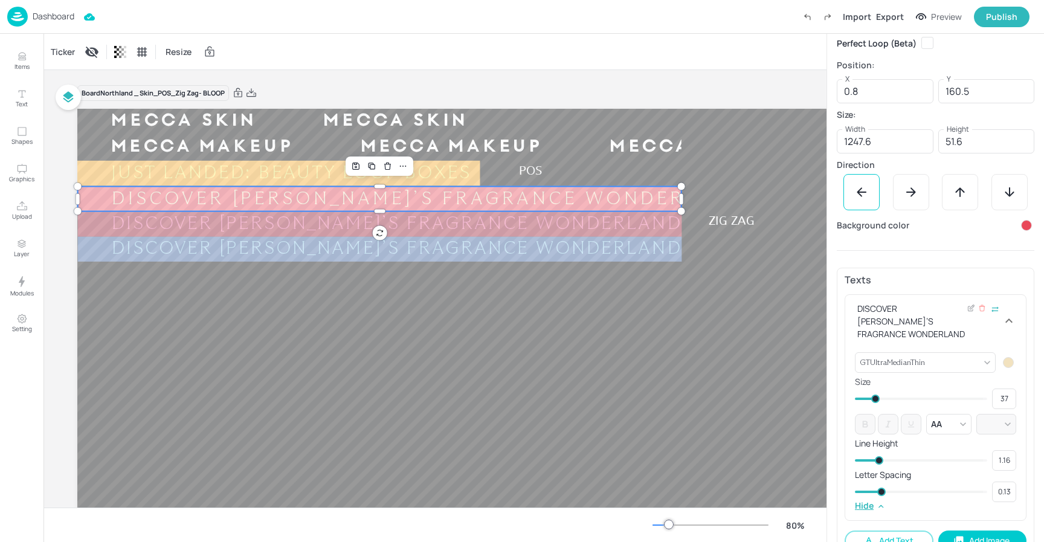
type input "0.07"
type input "0.11"
type input "0.06"
type input "0.07"
type input "0.04"
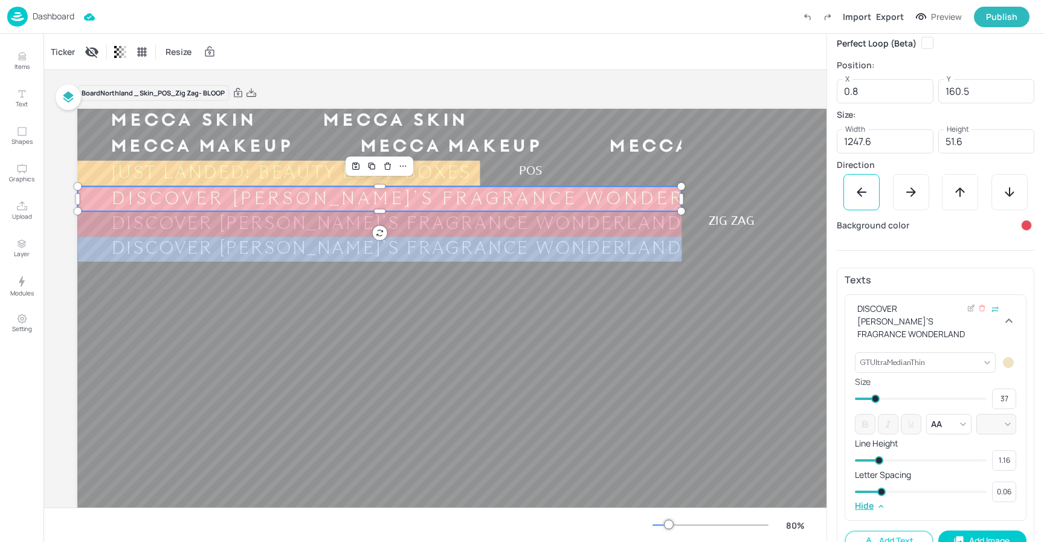
type input "0.04"
type input "0.03"
type input "0.02"
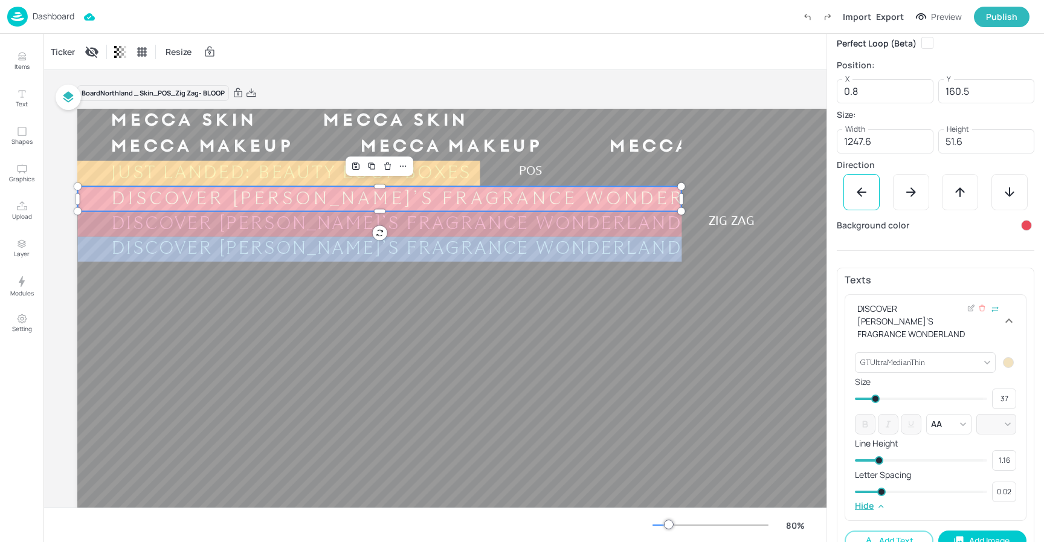
type input "0.1"
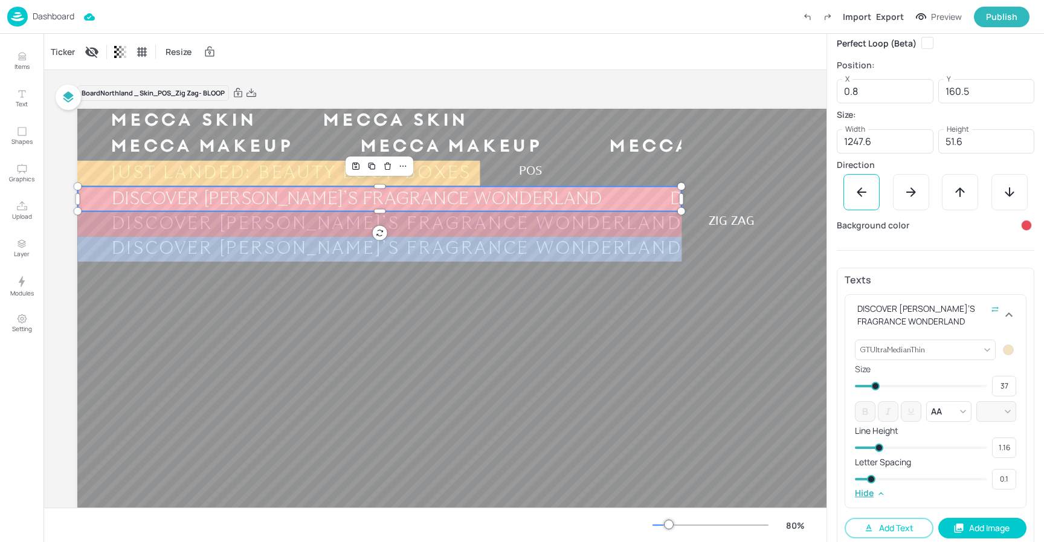
drag, startPoint x: 874, startPoint y: 493, endPoint x: 841, endPoint y: 493, distance: 32.6
click at [841, 493] on div "Texts DISCOVER MECCA’S FRAGRANCE WONDERLAND GTUltraMedianThin {"font":"GTUltraM…" at bounding box center [936, 407] width 198 height 278
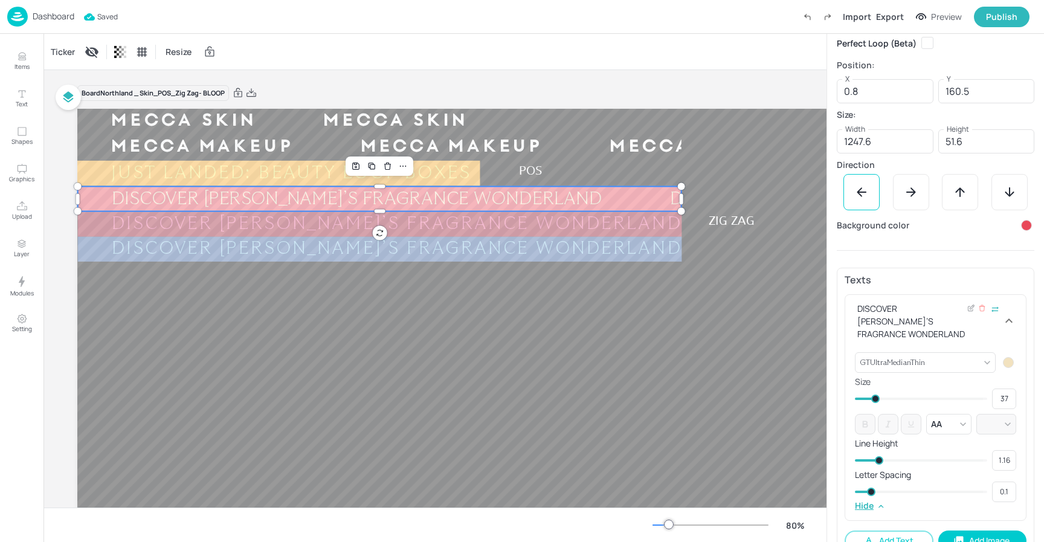
scroll to position [157, 0]
click at [894, 505] on div "Hide" at bounding box center [935, 504] width 161 height 8
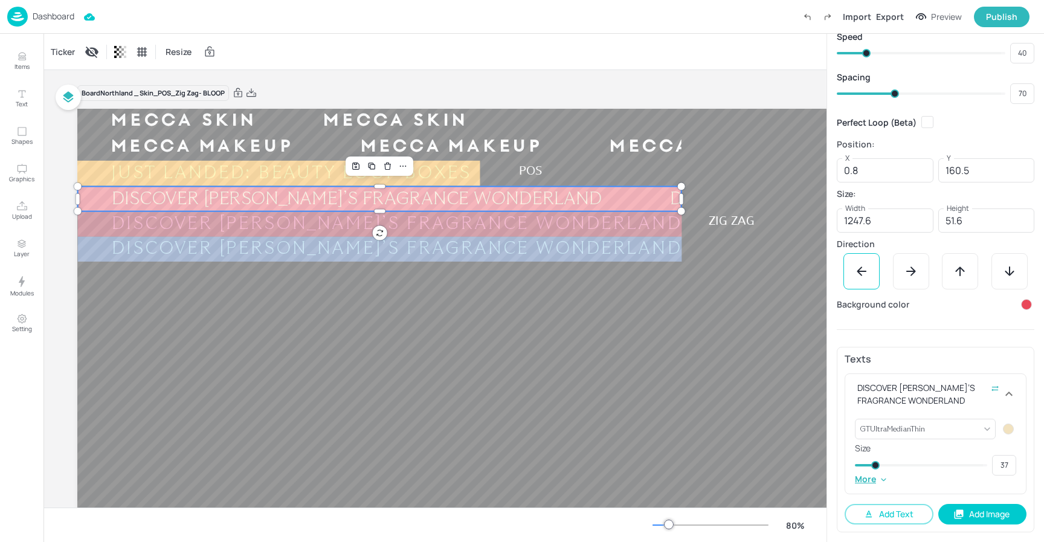
scroll to position [76, 0]
click at [572, 225] on div "DISCOVER [PERSON_NAME]’S FRAGRANCE WONDERLAND DISCOVER MECCA’S FRAGRANCE WONDER…" at bounding box center [380, 224] width 604 height 25
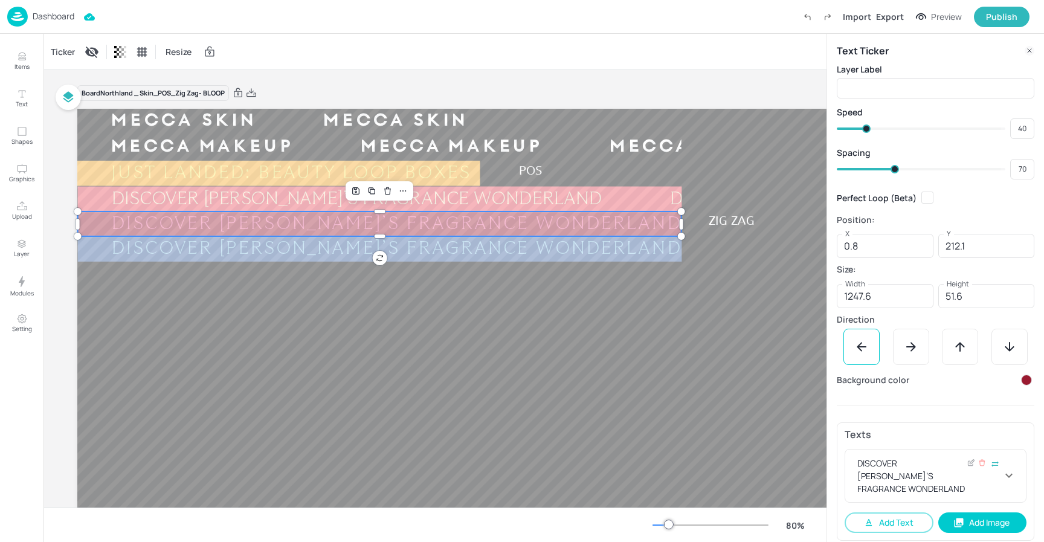
click at [1013, 471] on icon at bounding box center [1009, 475] width 15 height 15
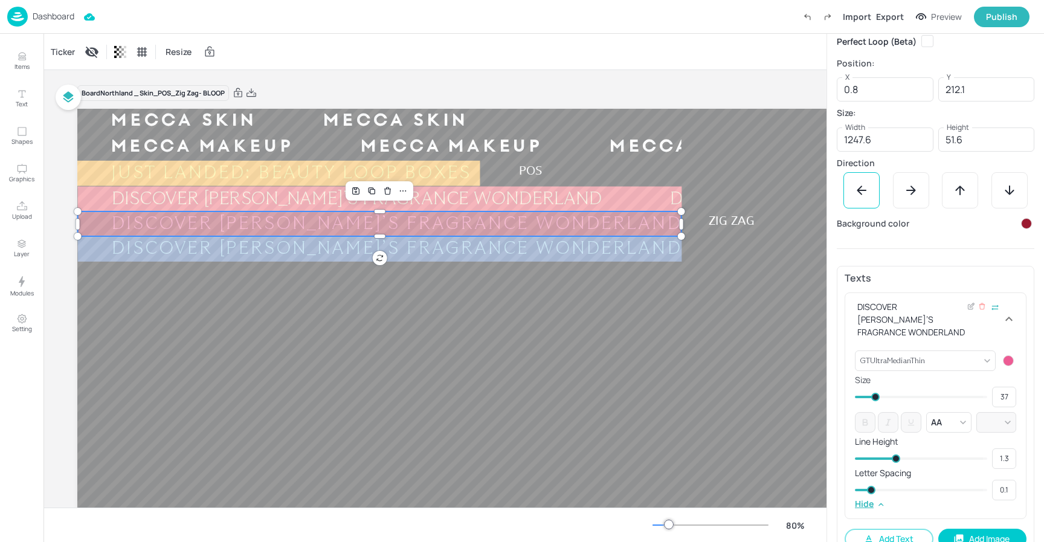
scroll to position [181, 0]
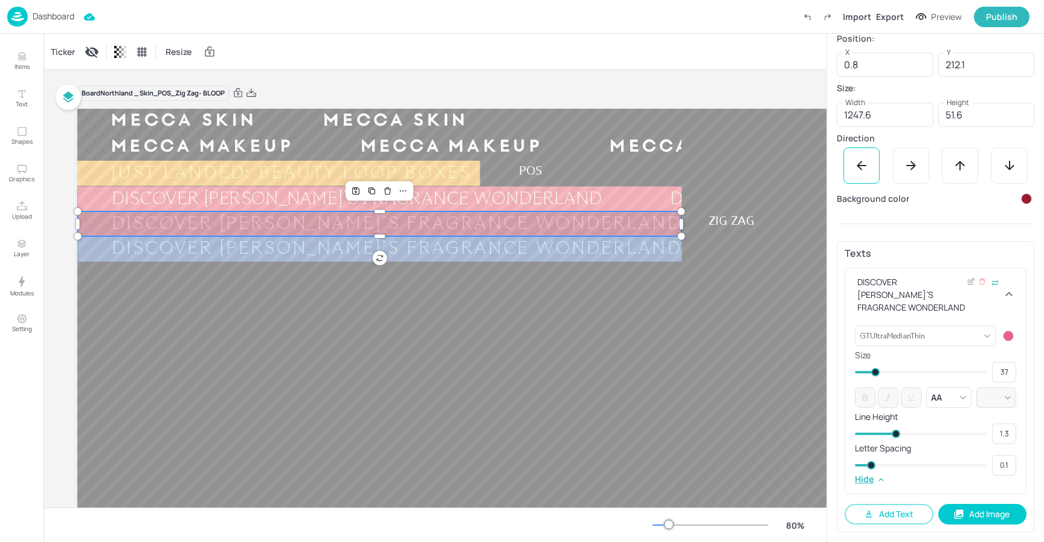
type input "0.07"
type input "0.04"
type input "0.06"
type input "0.02"
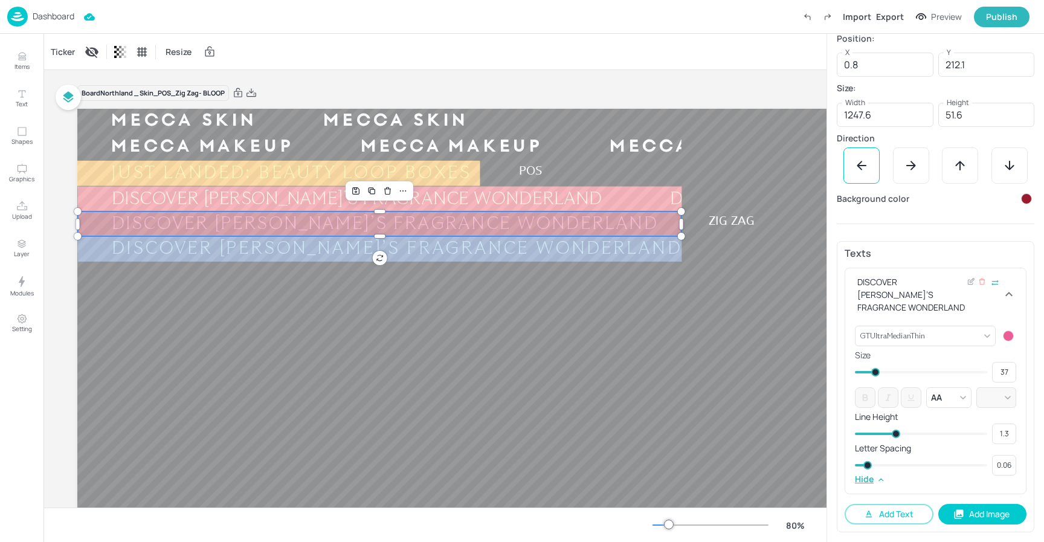
type input "0.04"
type input "0.01"
type input "0.02"
type input "0.1"
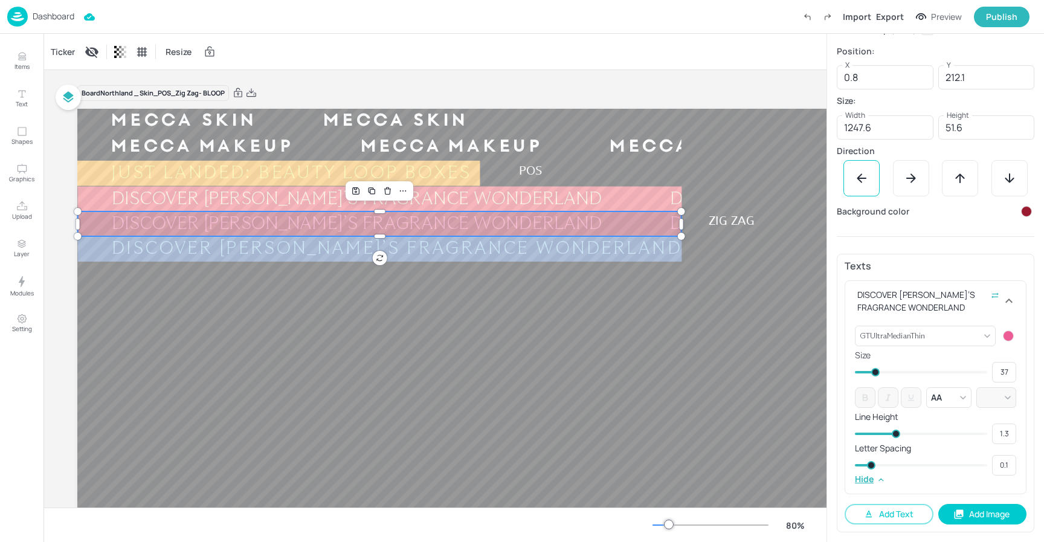
scroll to position [169, 0]
drag, startPoint x: 868, startPoint y: 468, endPoint x: 839, endPoint y: 461, distance: 29.9
click at [839, 461] on div "Texts DISCOVER MECCA’S FRAGRANCE WONDERLAND GTUltraMedianThin {"font":"GTUltraM…" at bounding box center [936, 393] width 198 height 278
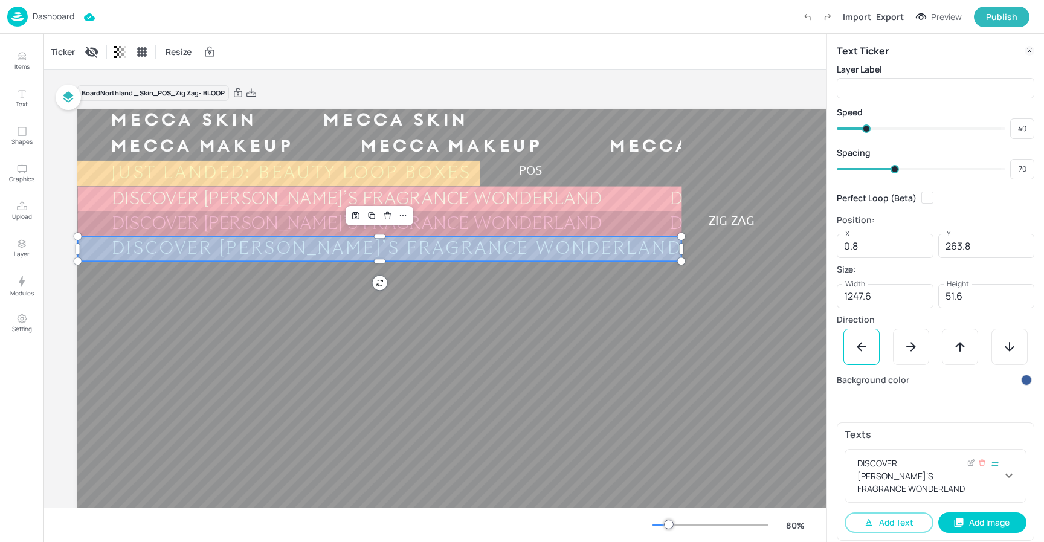
click at [1012, 471] on icon at bounding box center [1009, 475] width 15 height 15
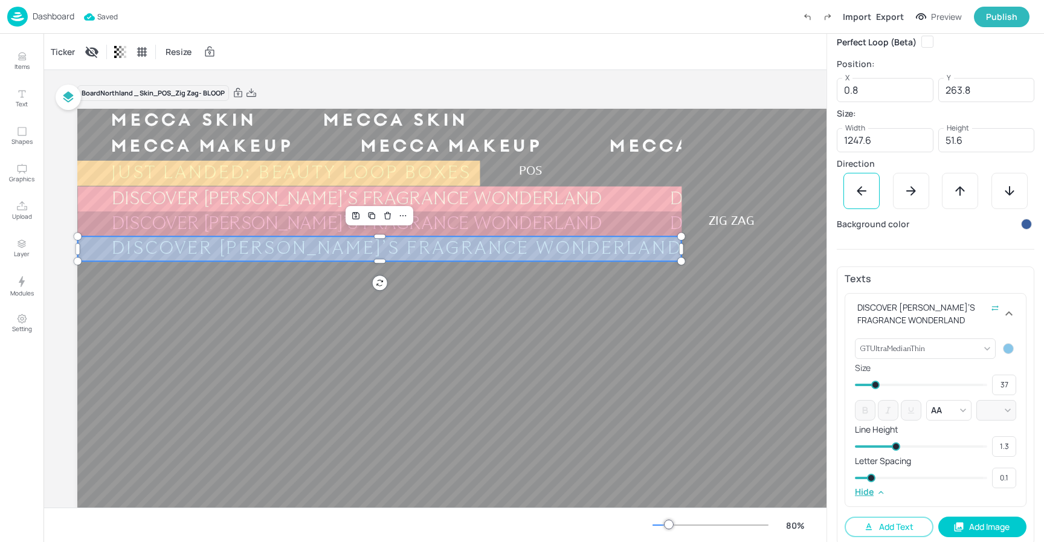
scroll to position [181, 0]
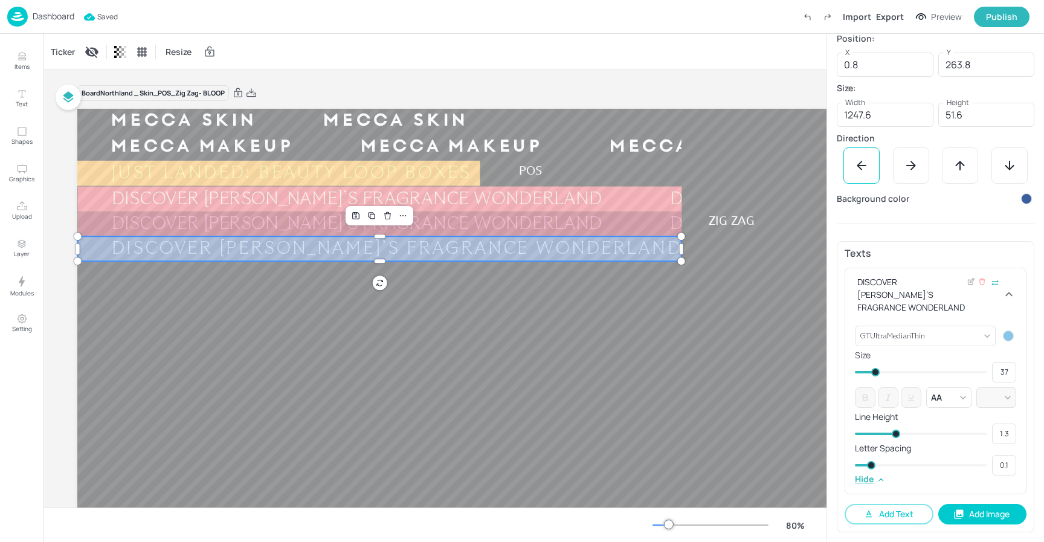
type input "0.04"
type input "0.07"
type input "0.1"
click at [847, 467] on div "GTUltraMedianThin {"font":"GTUltraMedianThin","group":"template"} ​ Size 37 ​ A…" at bounding box center [936, 407] width 181 height 173
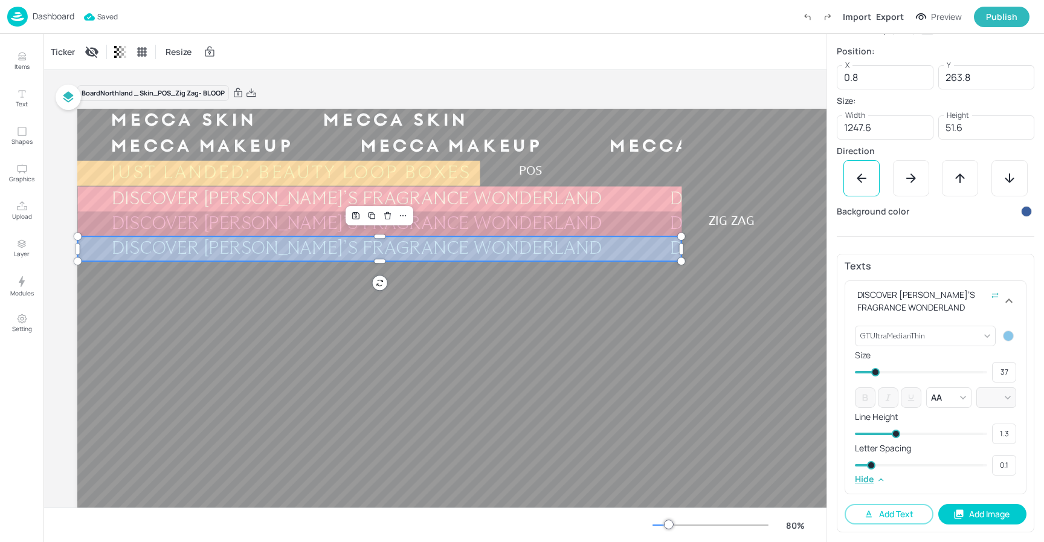
scroll to position [169, 0]
click at [423, 170] on div "JUST LANDED: BEAUTY LOOP BOXES" at bounding box center [291, 172] width 428 height 23
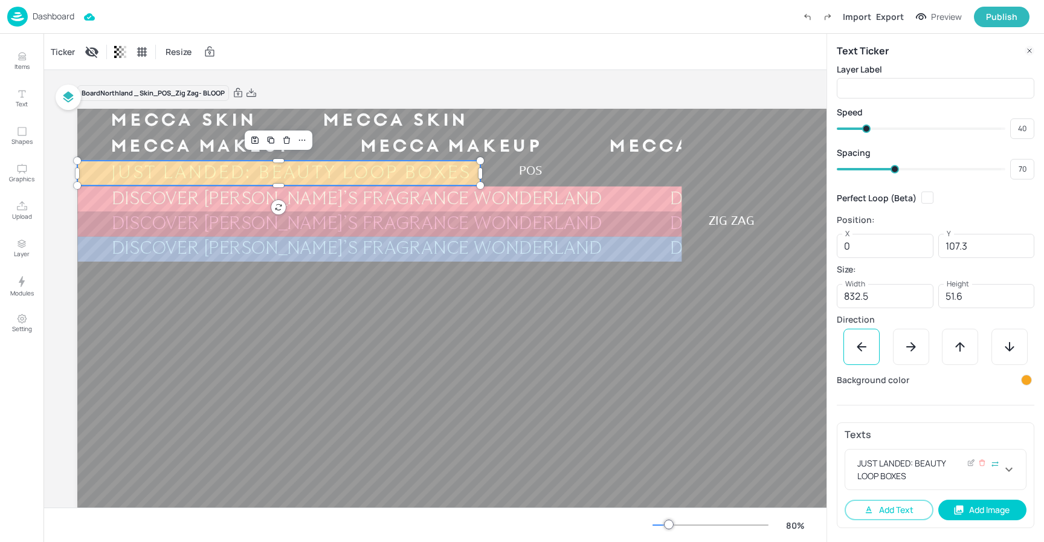
click at [940, 464] on div "JUST LANDED: BEAUTY LOOP BOXES" at bounding box center [928, 469] width 147 height 25
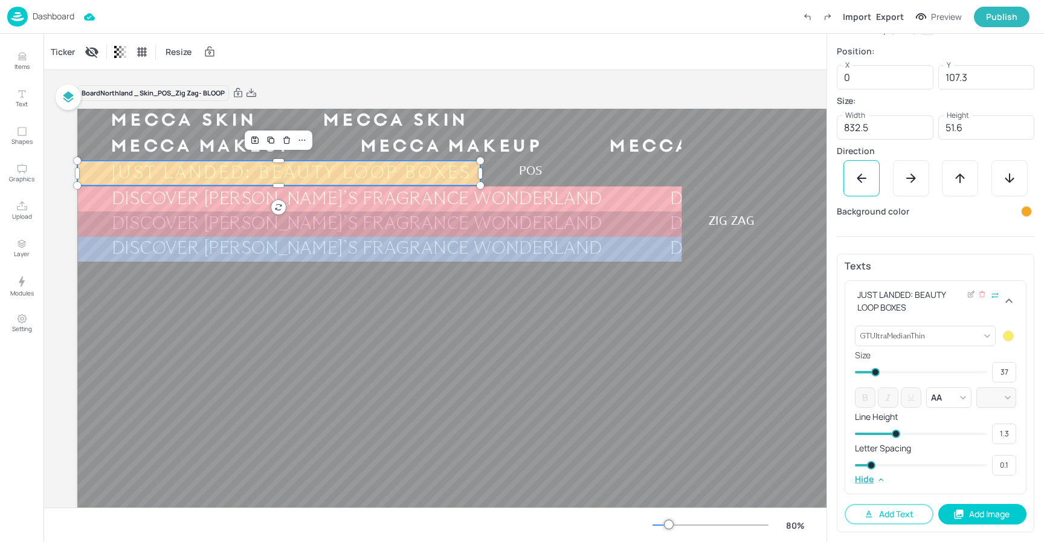
type input "0.09"
type input "0.06"
type input "0.07"
type input "0.05"
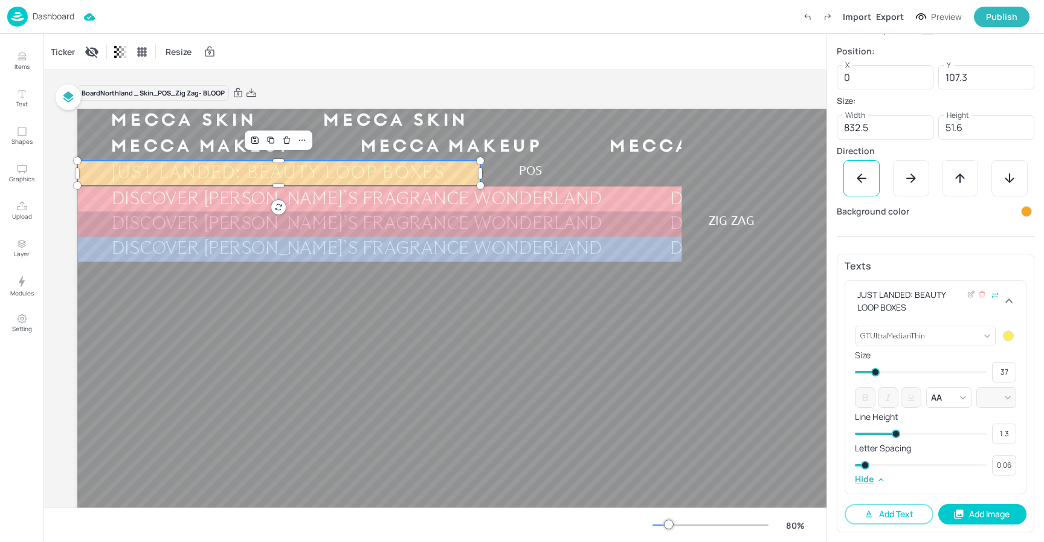
type input "0.05"
type input "0.03"
type input "0.02"
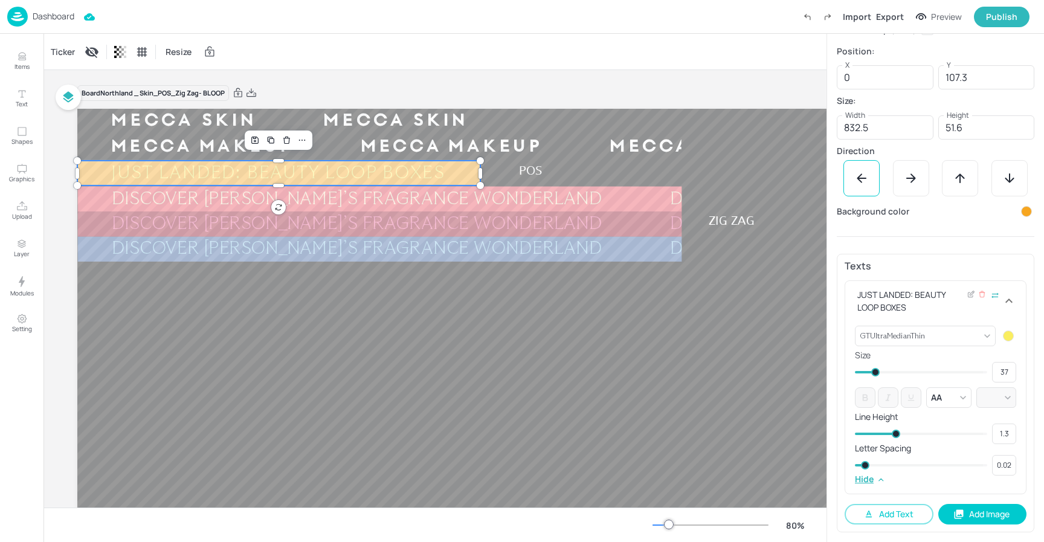
type input "0.1"
drag, startPoint x: 870, startPoint y: 468, endPoint x: 857, endPoint y: 468, distance: 12.7
click at [857, 468] on div at bounding box center [921, 465] width 132 height 18
click at [612, 70] on div "Board Northland _ Skin_POS_Zig Zag- BLOOP MECCA SKIN MECCA SKIN MECCA SKIN MECC…" at bounding box center [542, 366] width 930 height 592
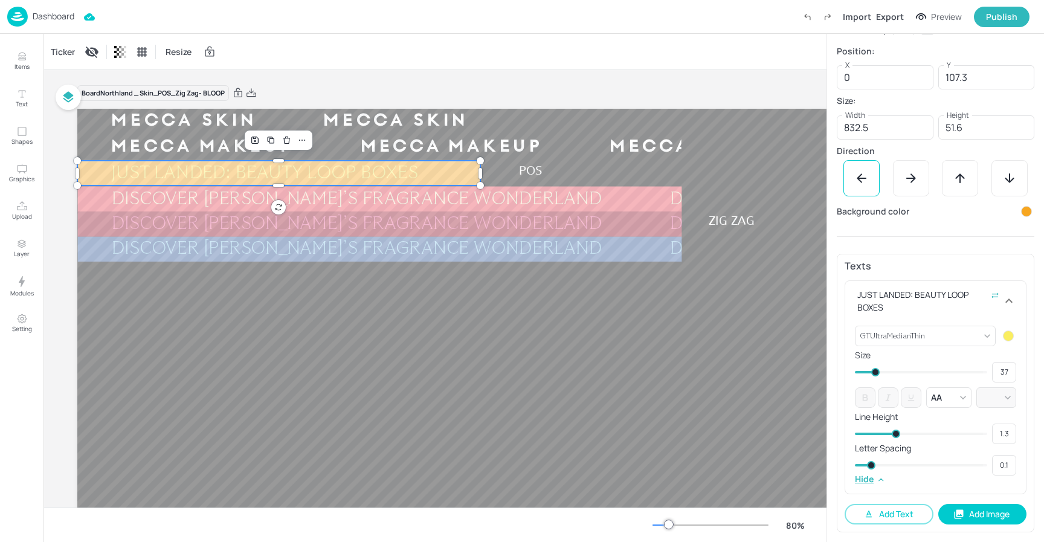
click at [609, 49] on div "Ticker Resize" at bounding box center [435, 52] width 783 height 36
click at [543, 394] on div at bounding box center [542, 370] width 930 height 523
